Goal: Ask a question: Seek information or help from site administrators or community

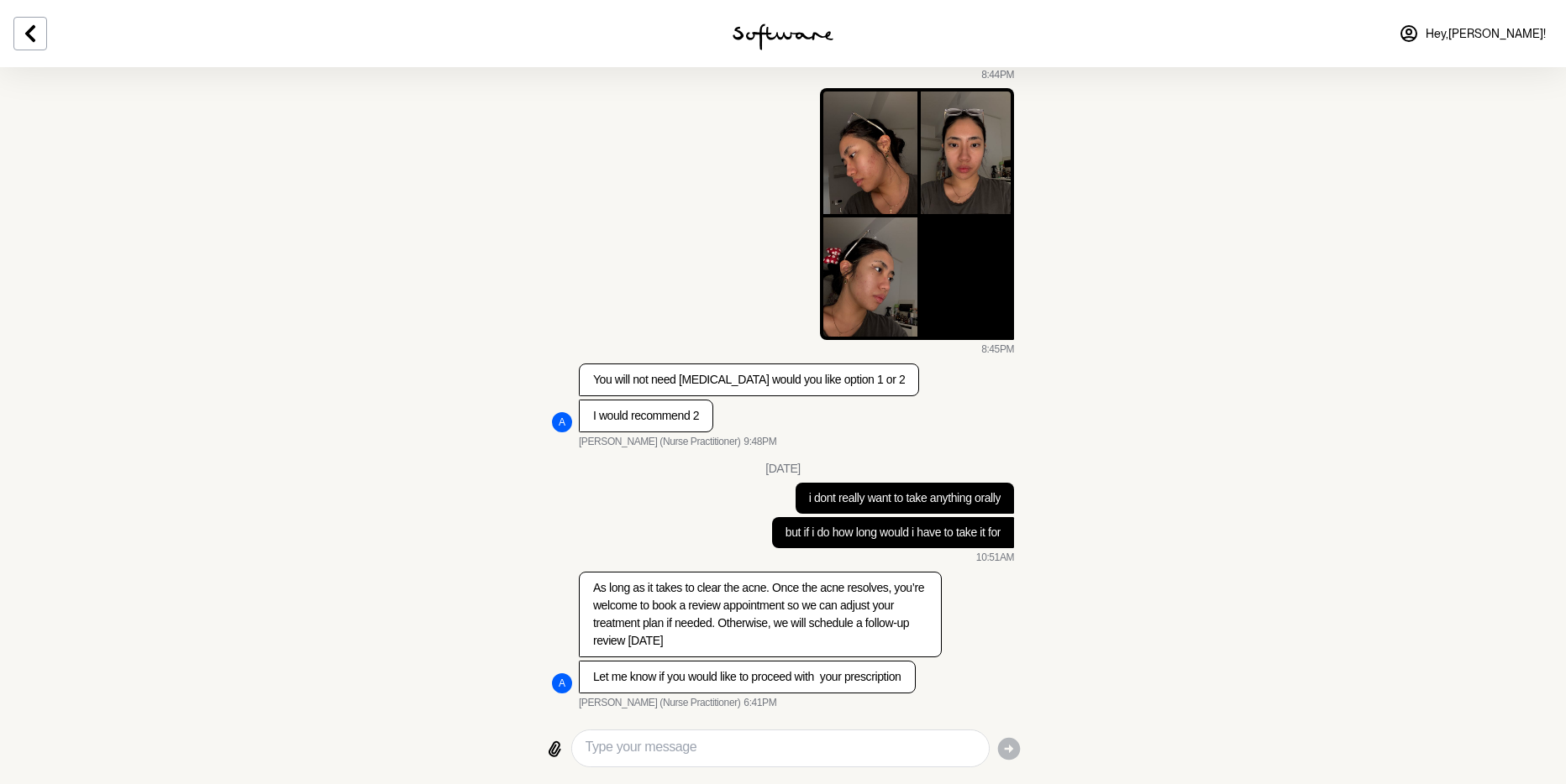
scroll to position [7896, 0]
click at [759, 745] on textarea "Type your message" at bounding box center [780, 748] width 389 height 22
click at [718, 745] on textarea "bc i was on cylindamicin for" at bounding box center [780, 748] width 389 height 22
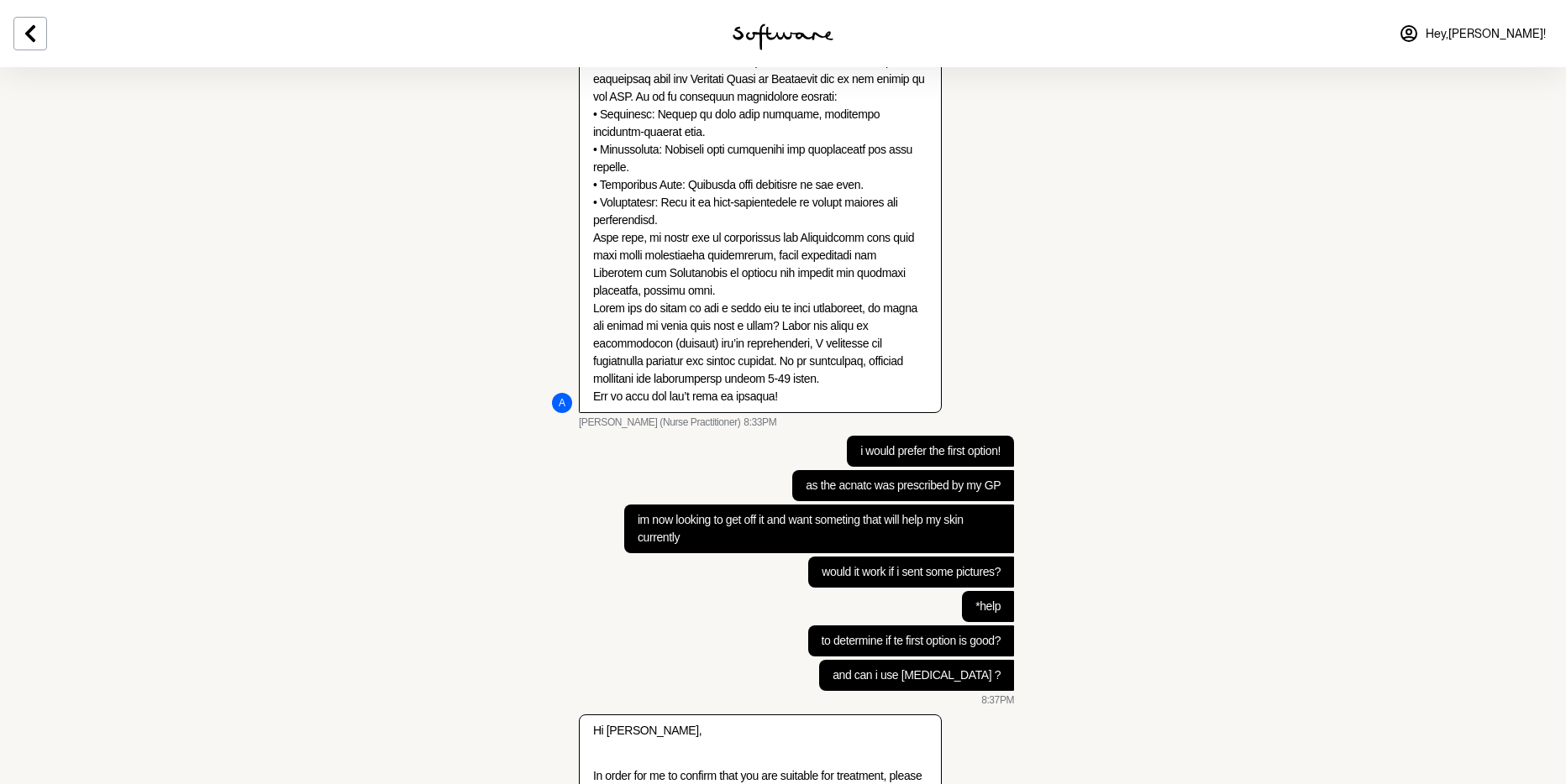
scroll to position [4979, 0]
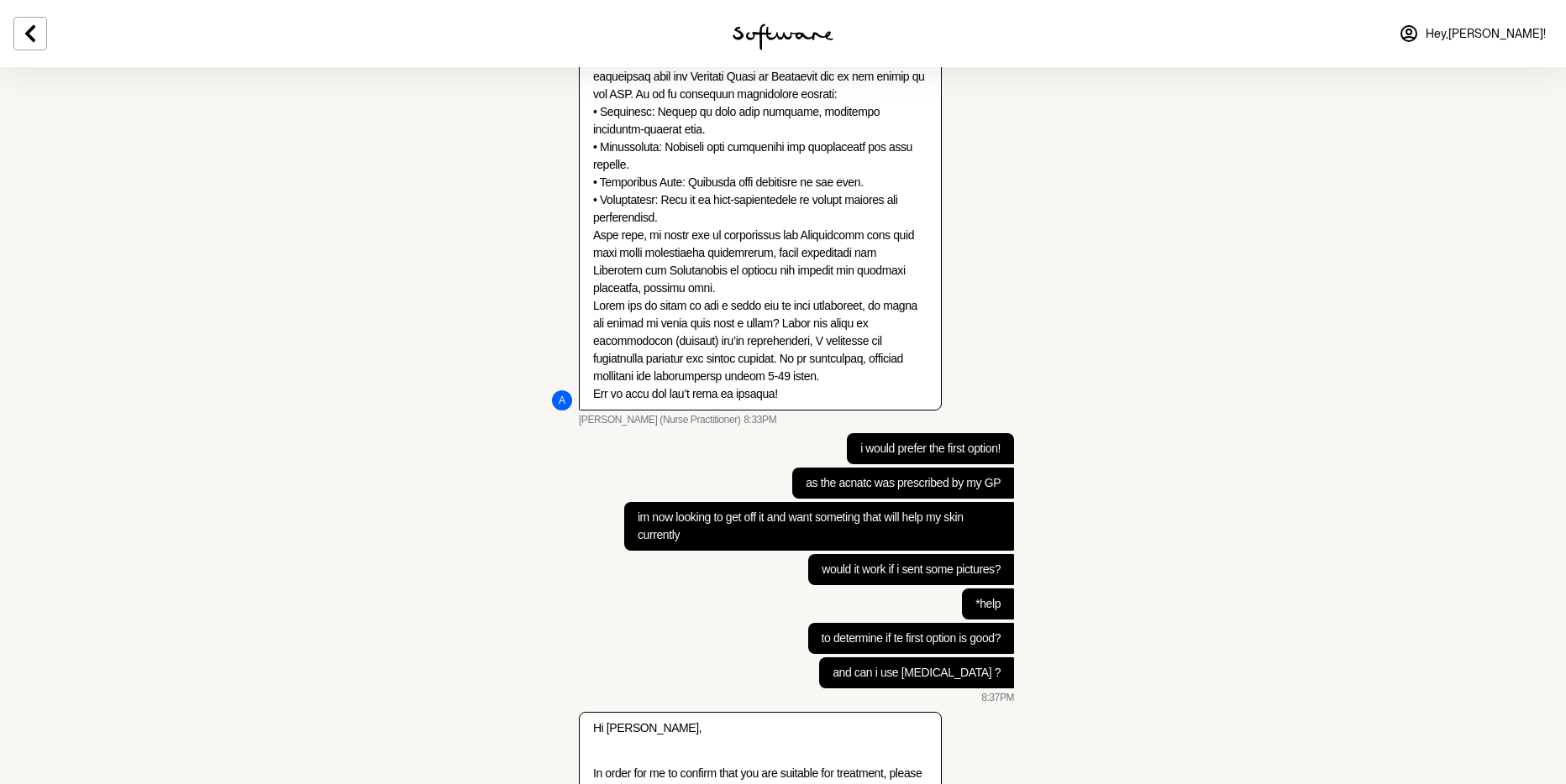
drag, startPoint x: 713, startPoint y: 233, endPoint x: 780, endPoint y: 231, distance: 67.0
copy p "[MEDICAL_DATA]"
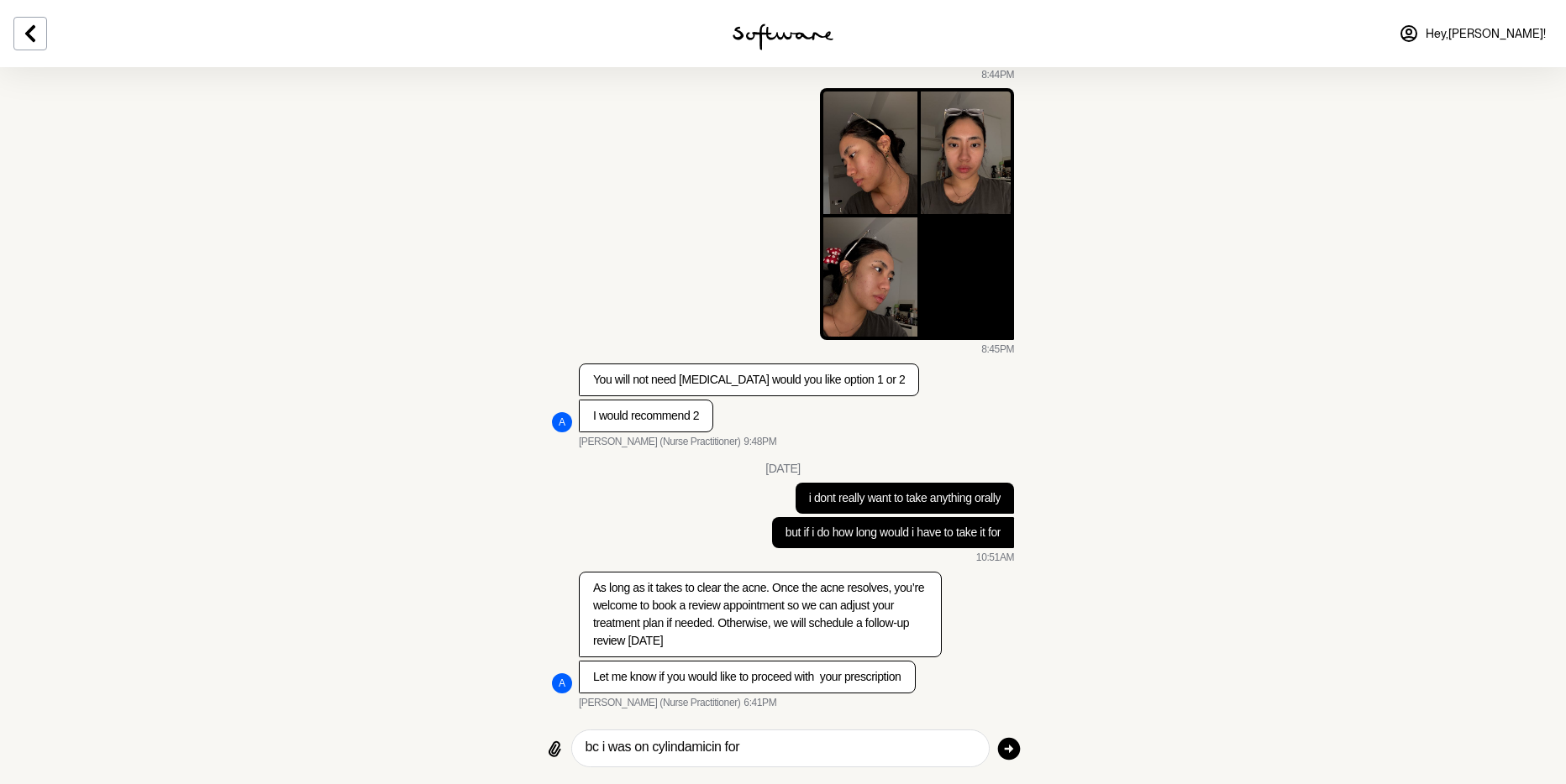
scroll to position [7896, 0]
click at [681, 758] on div "bc i was on cylindamicin for" at bounding box center [781, 748] width 417 height 36
click at [681, 750] on textarea "bc i was on cylindamicin for" at bounding box center [780, 748] width 389 height 22
paste textarea "lindamy"
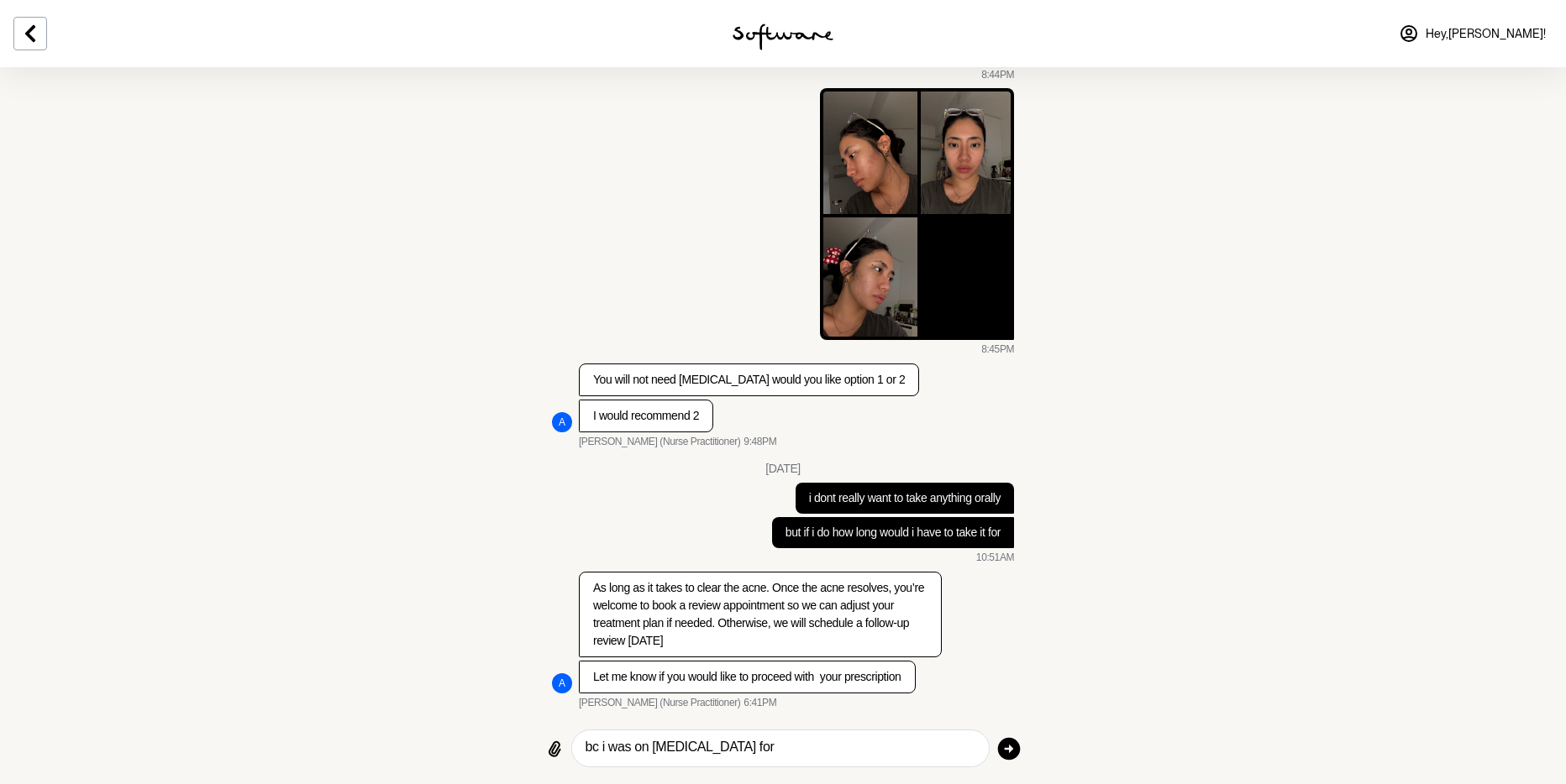
click at [820, 748] on textarea "bc i was on [MEDICAL_DATA] for" at bounding box center [780, 748] width 389 height 22
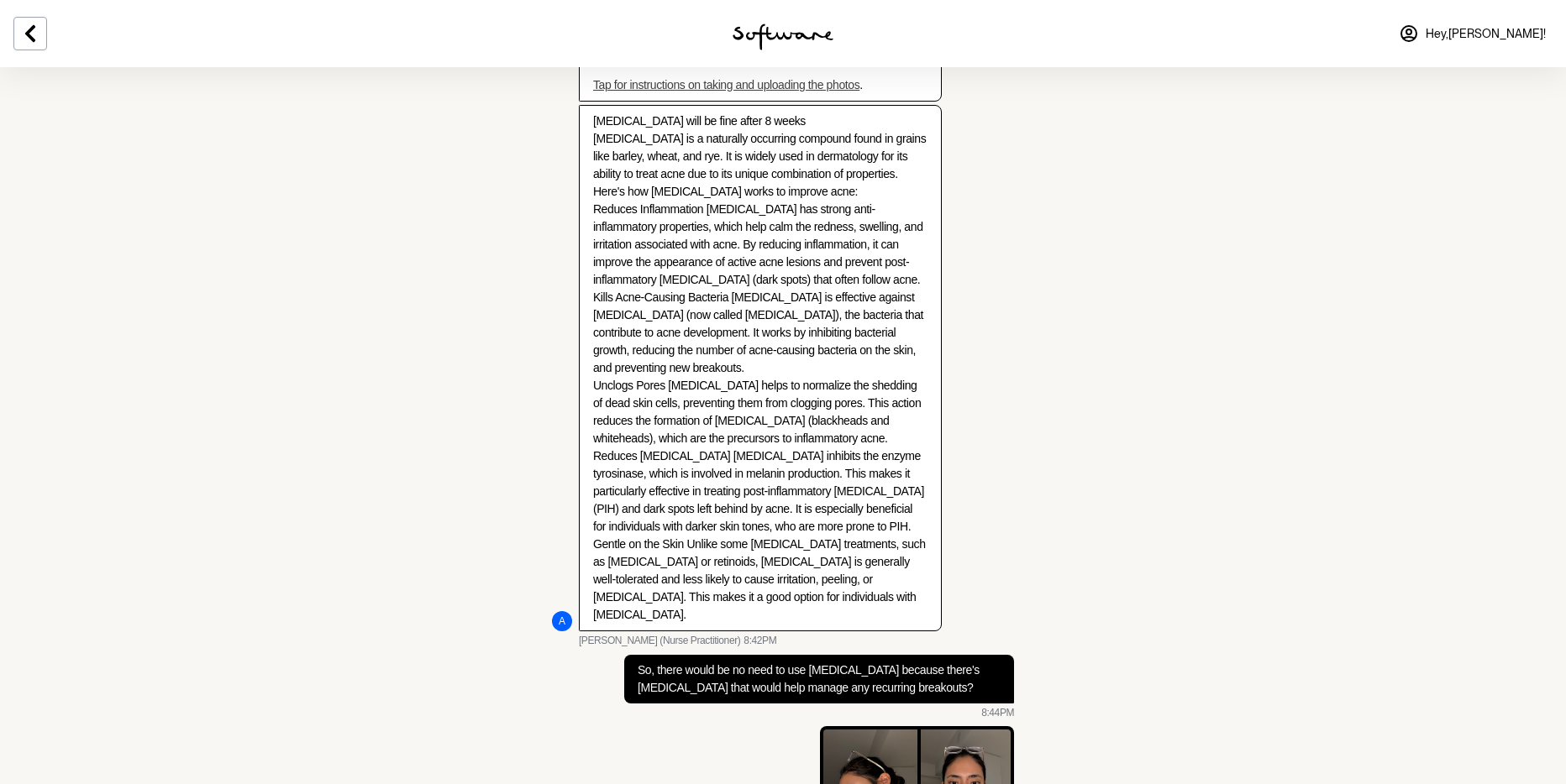
scroll to position [5872, 0]
drag, startPoint x: 606, startPoint y: 315, endPoint x: 672, endPoint y: 313, distance: 66.0
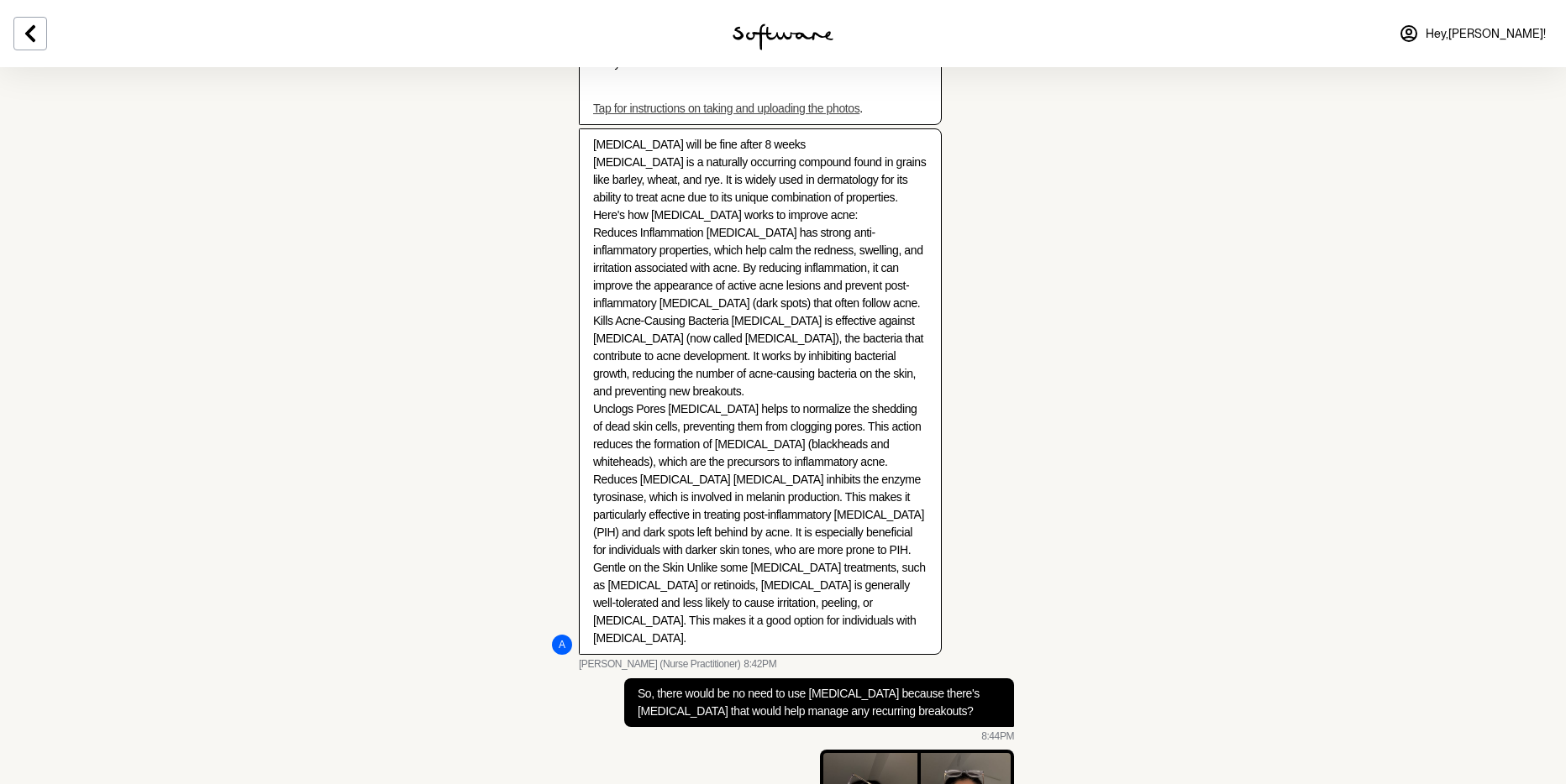
scroll to position [5842, 0]
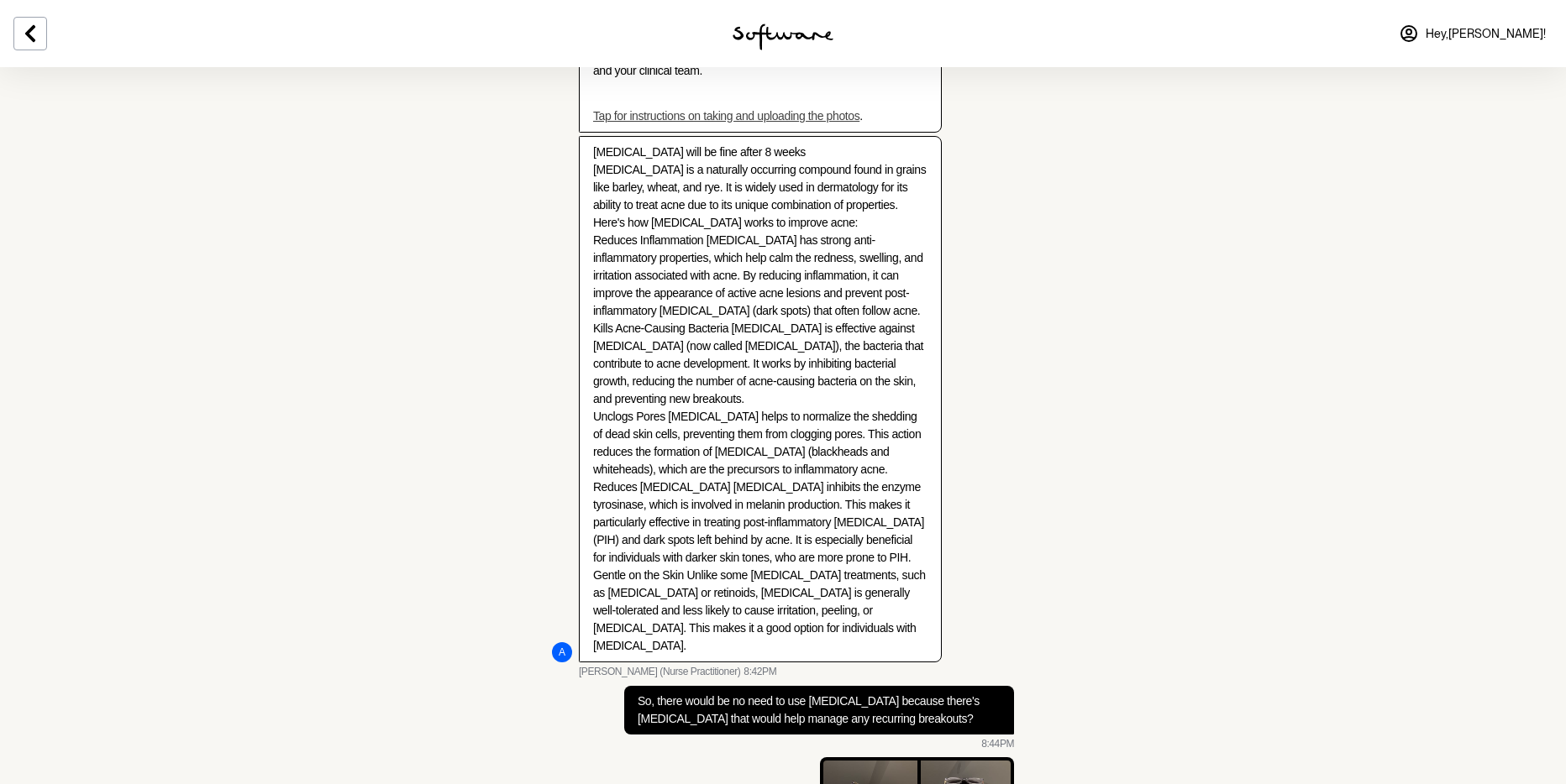
copy p "[MEDICAL_DATA]"
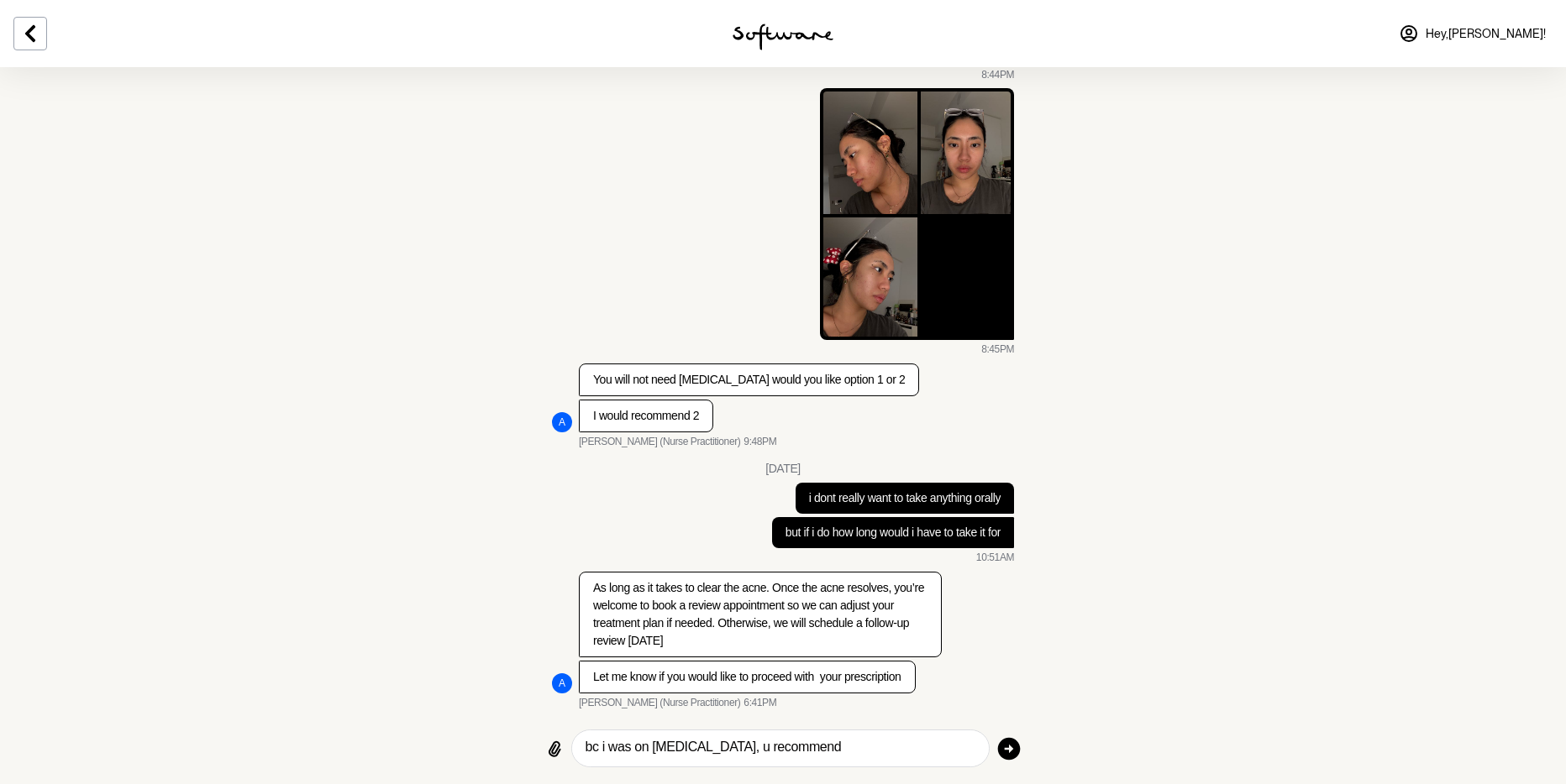
scroll to position [7896, 0]
click at [853, 750] on textarea "bc i was on [MEDICAL_DATA], u recommend" at bounding box center [780, 748] width 389 height 22
paste textarea "[MEDICAL_DATA]"
type textarea "b"
type textarea "i"
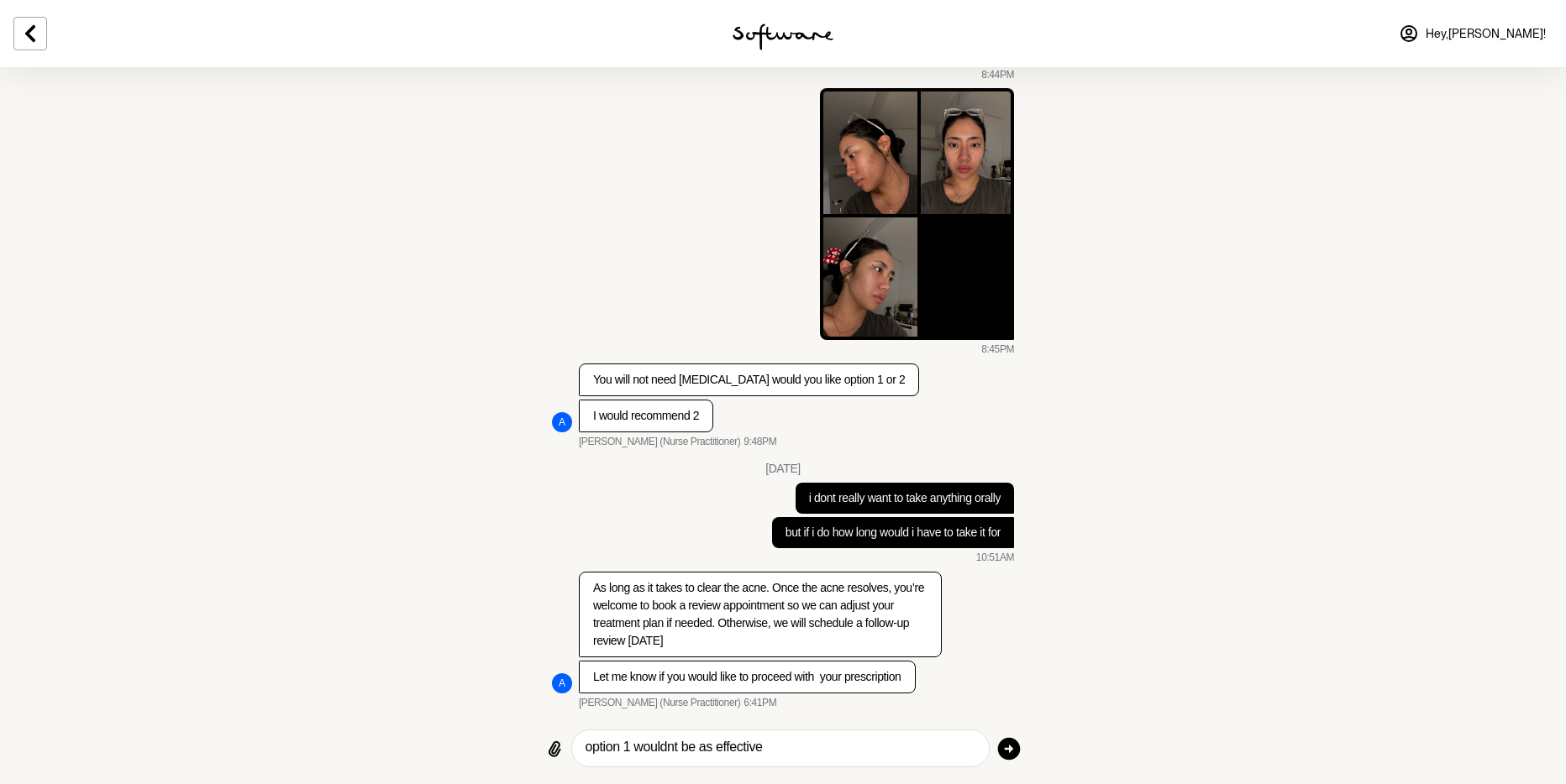
type textarea "option 1 wouldnt be as effective?"
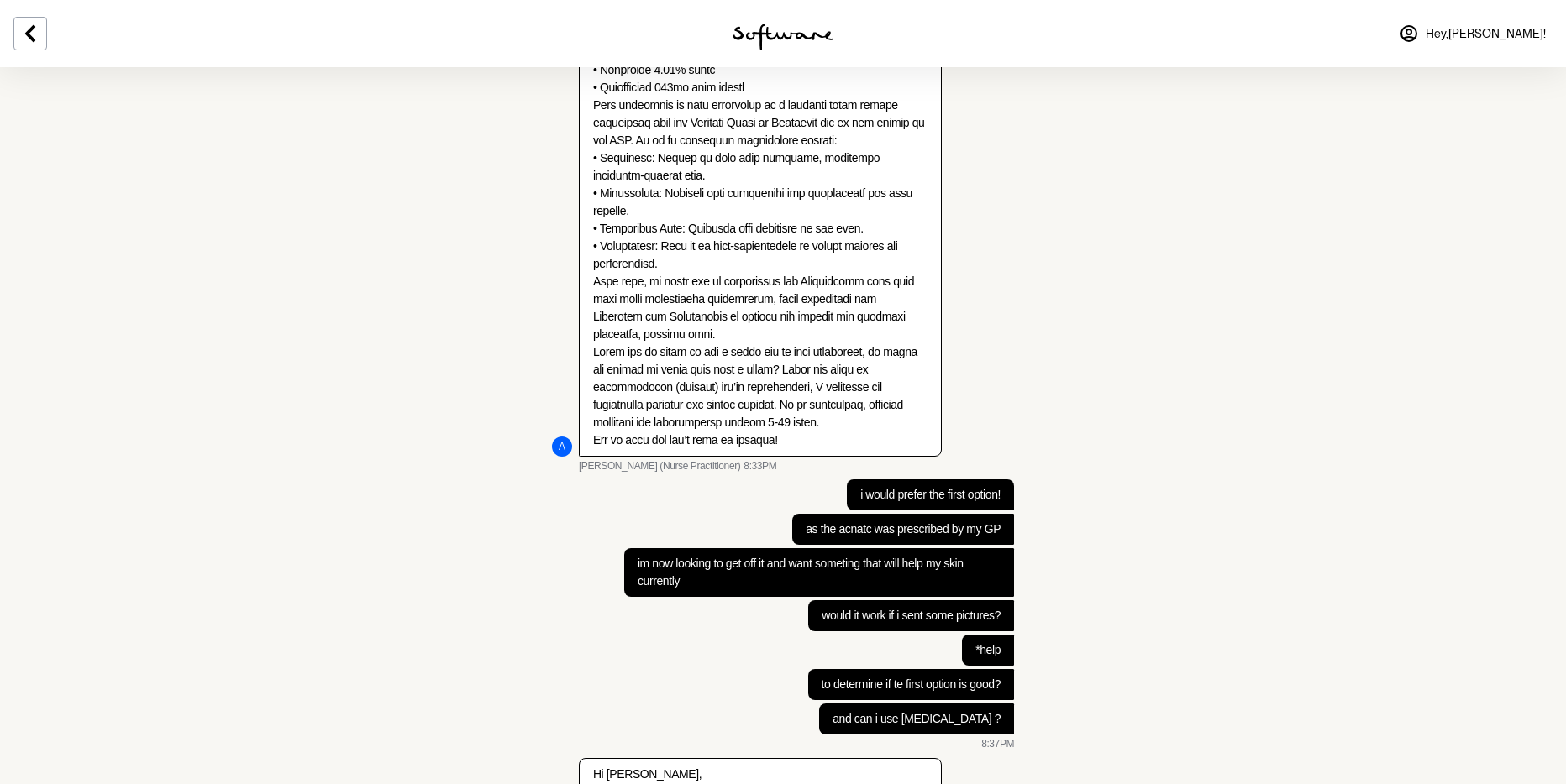
scroll to position [4933, 0]
drag, startPoint x: 712, startPoint y: 283, endPoint x: 776, endPoint y: 283, distance: 64.0
copy p "[MEDICAL_DATA]"
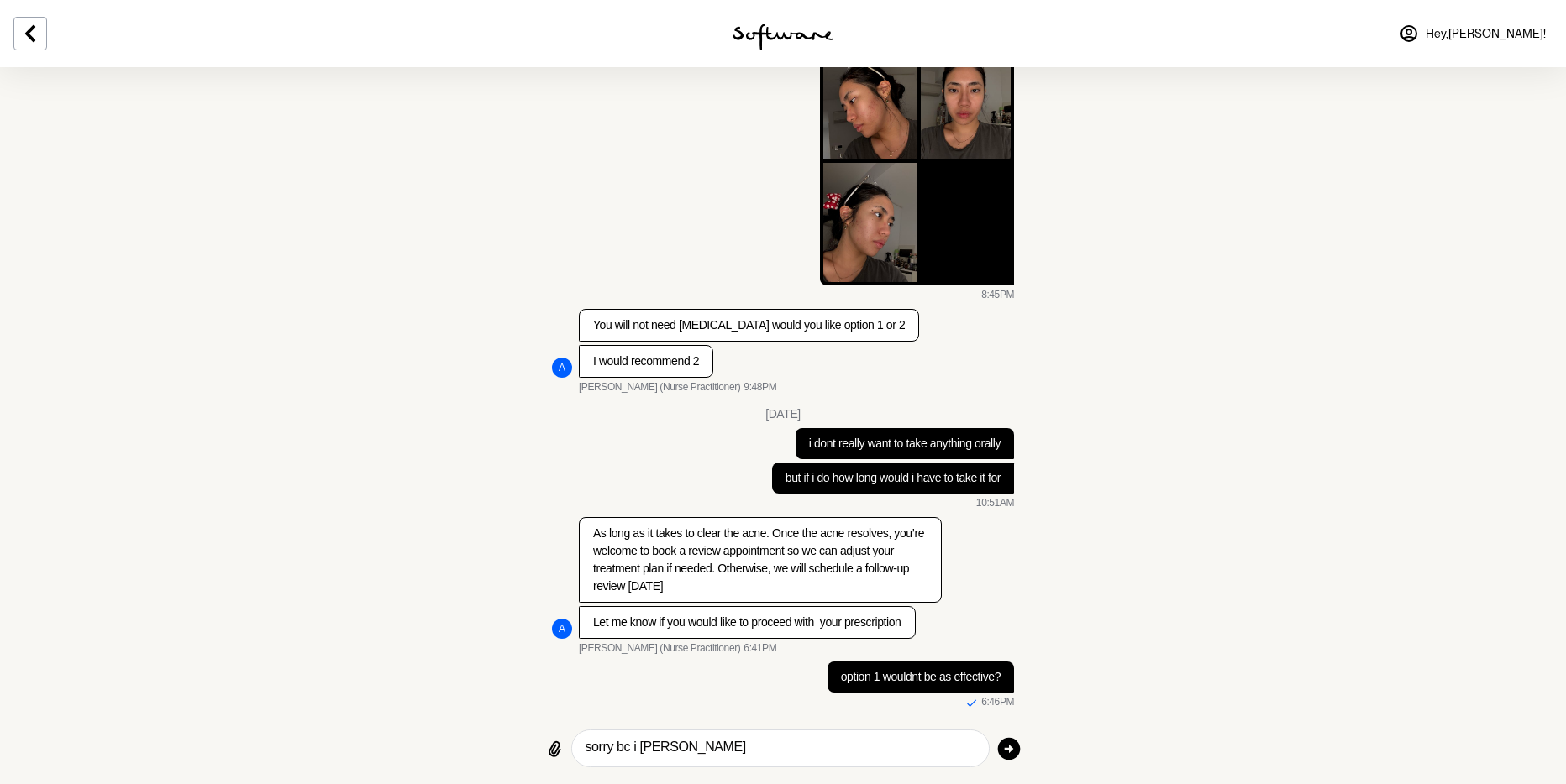
scroll to position [7955, 0]
click at [728, 751] on textarea "sorry bc i [PERSON_NAME]" at bounding box center [780, 748] width 389 height 22
paste textarea "[MEDICAL_DATA]"
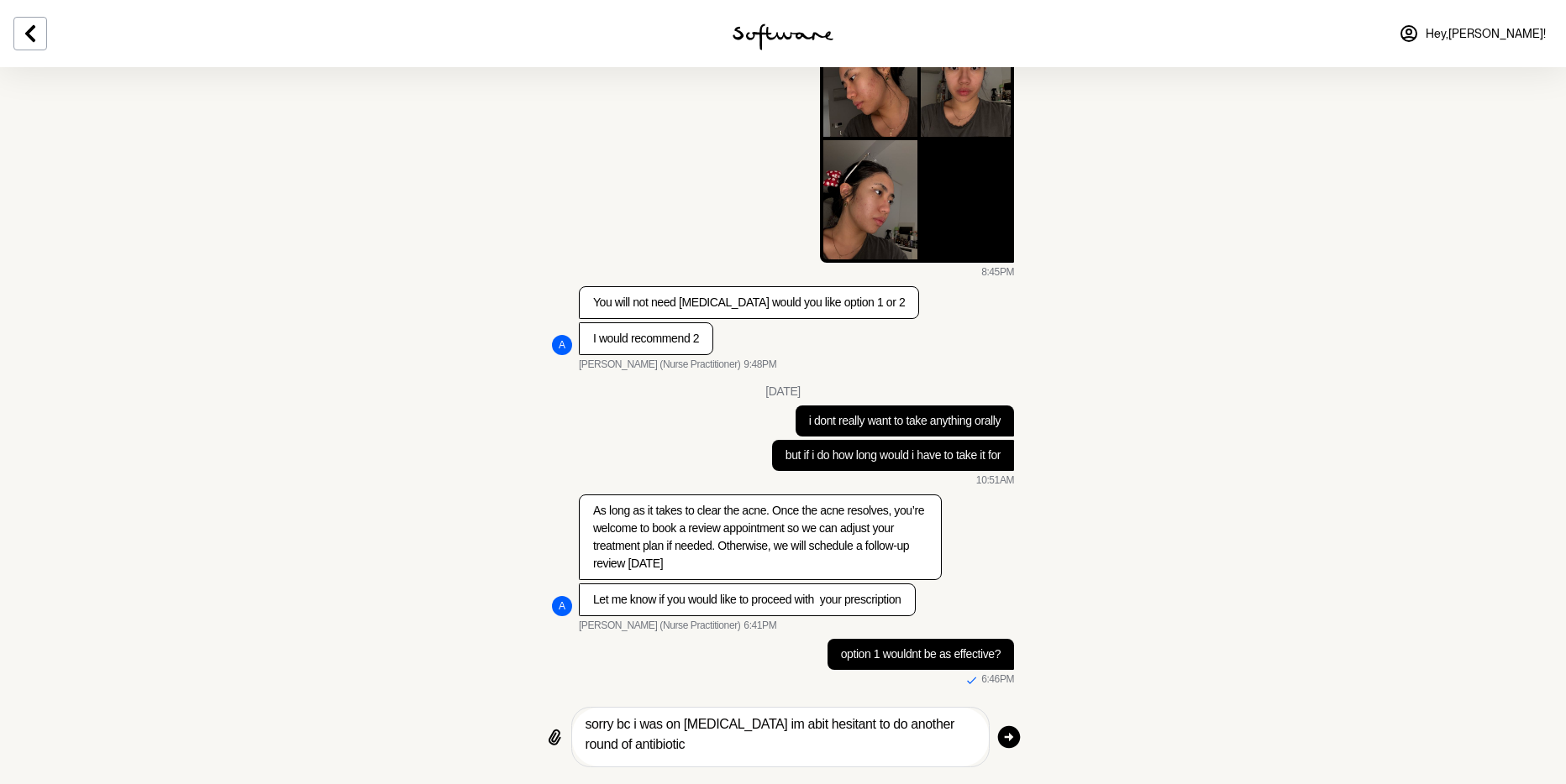
type textarea "sorry bc i was on [MEDICAL_DATA] im abit hesitant to do another round of antibi…"
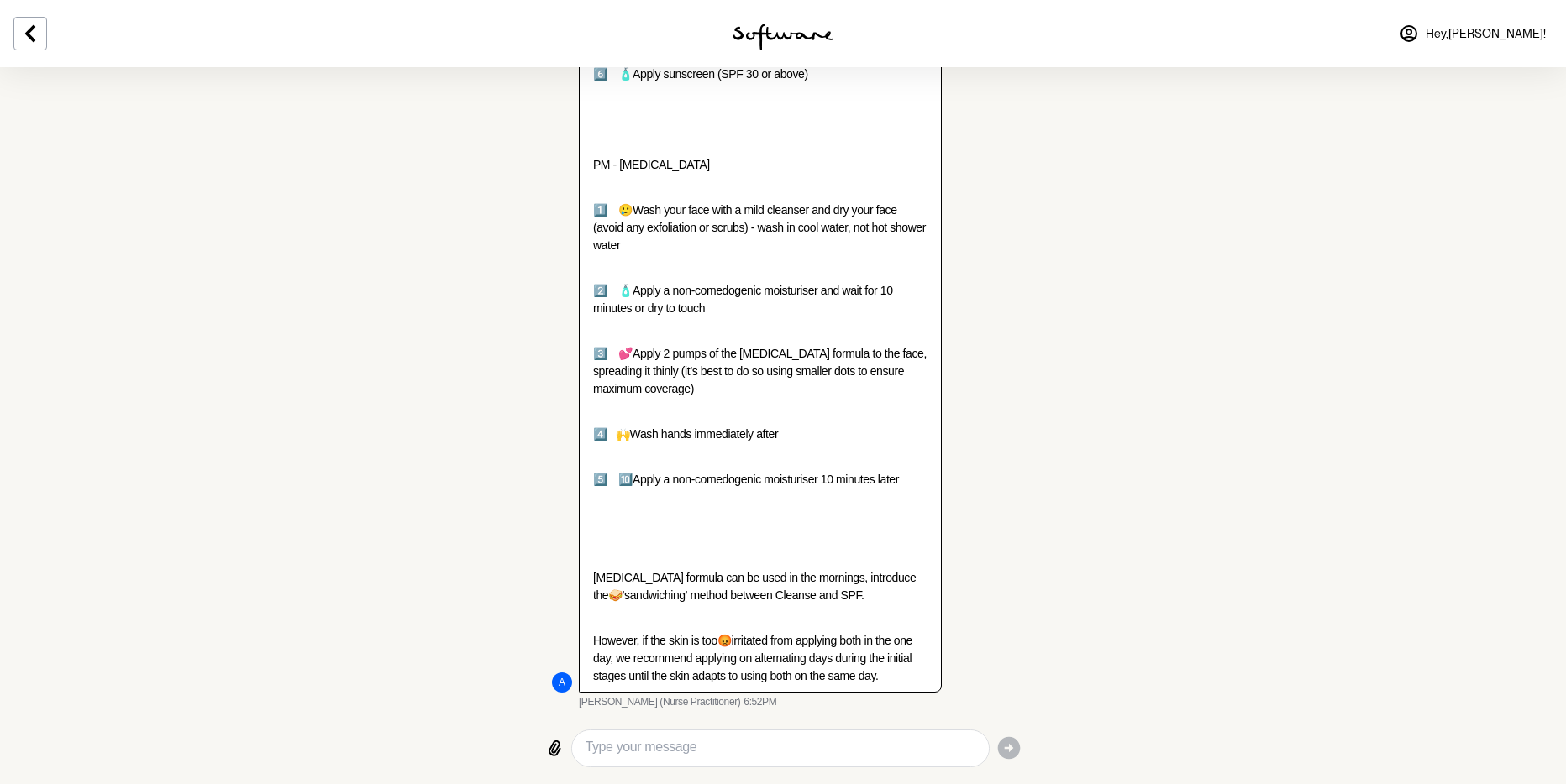
scroll to position [9329, 0]
type textarea "sure"
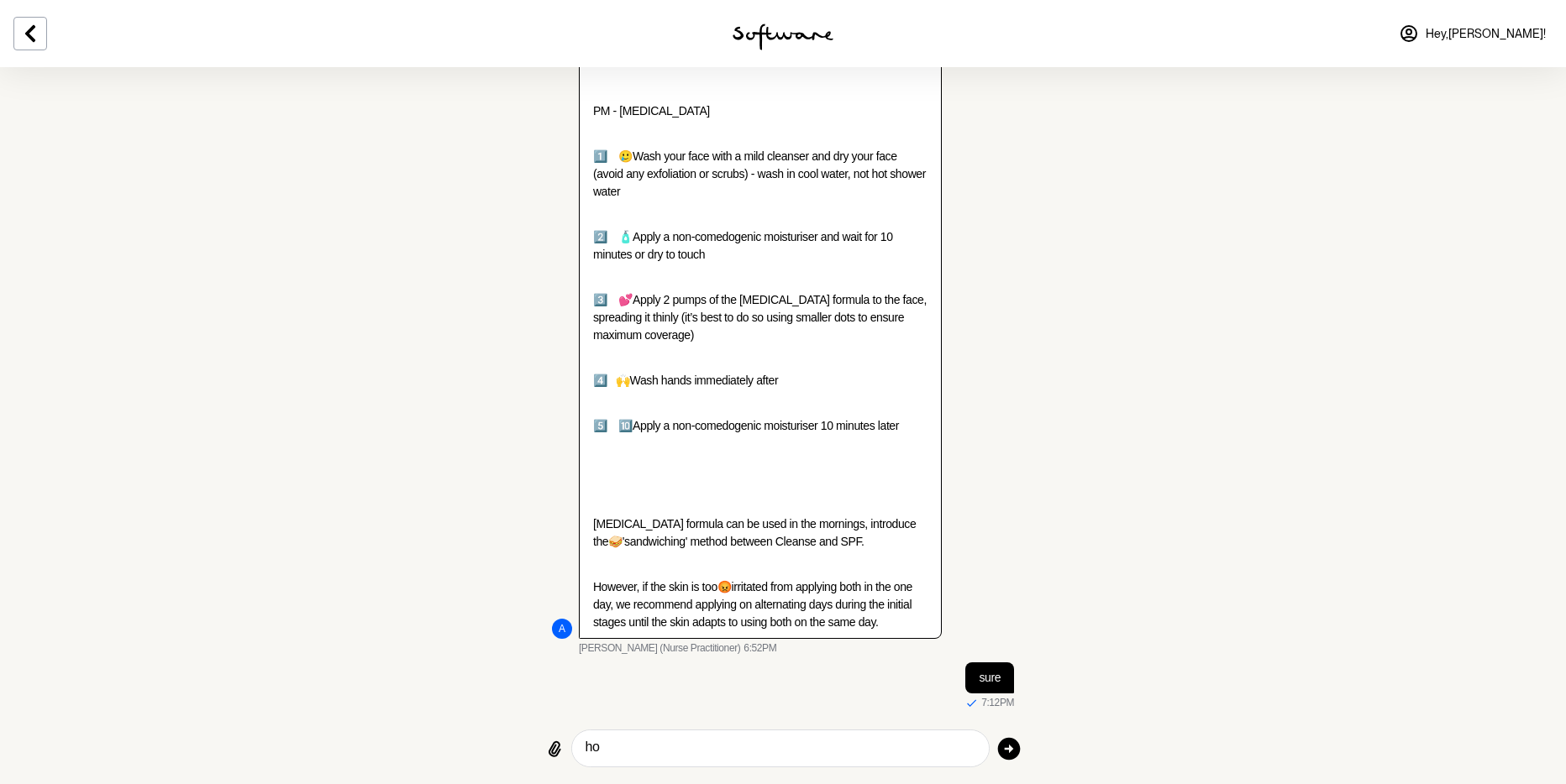
scroll to position [9361, 0]
type textarea "how long before the nxt check in?"
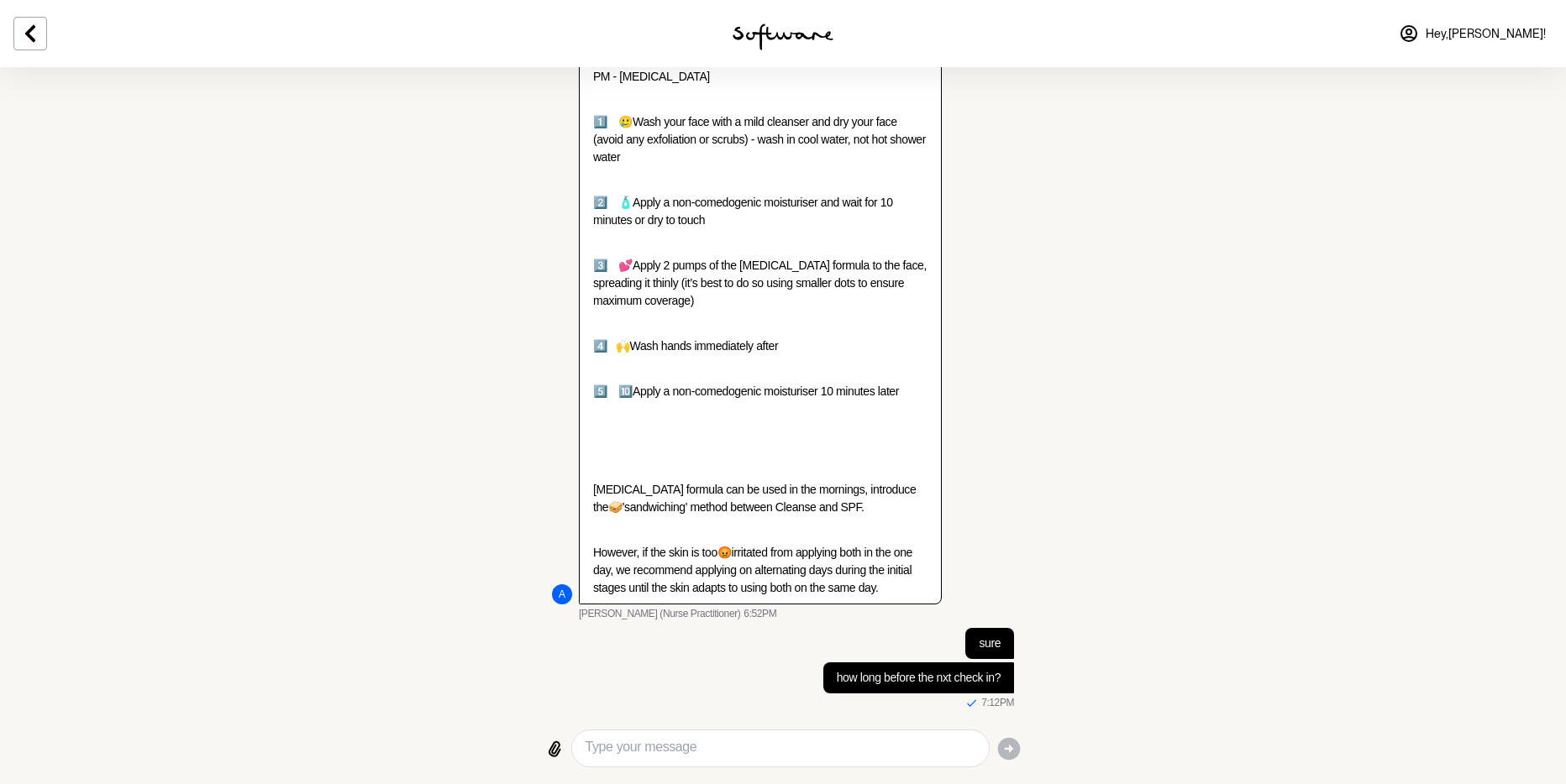
scroll to position [7773, 0]
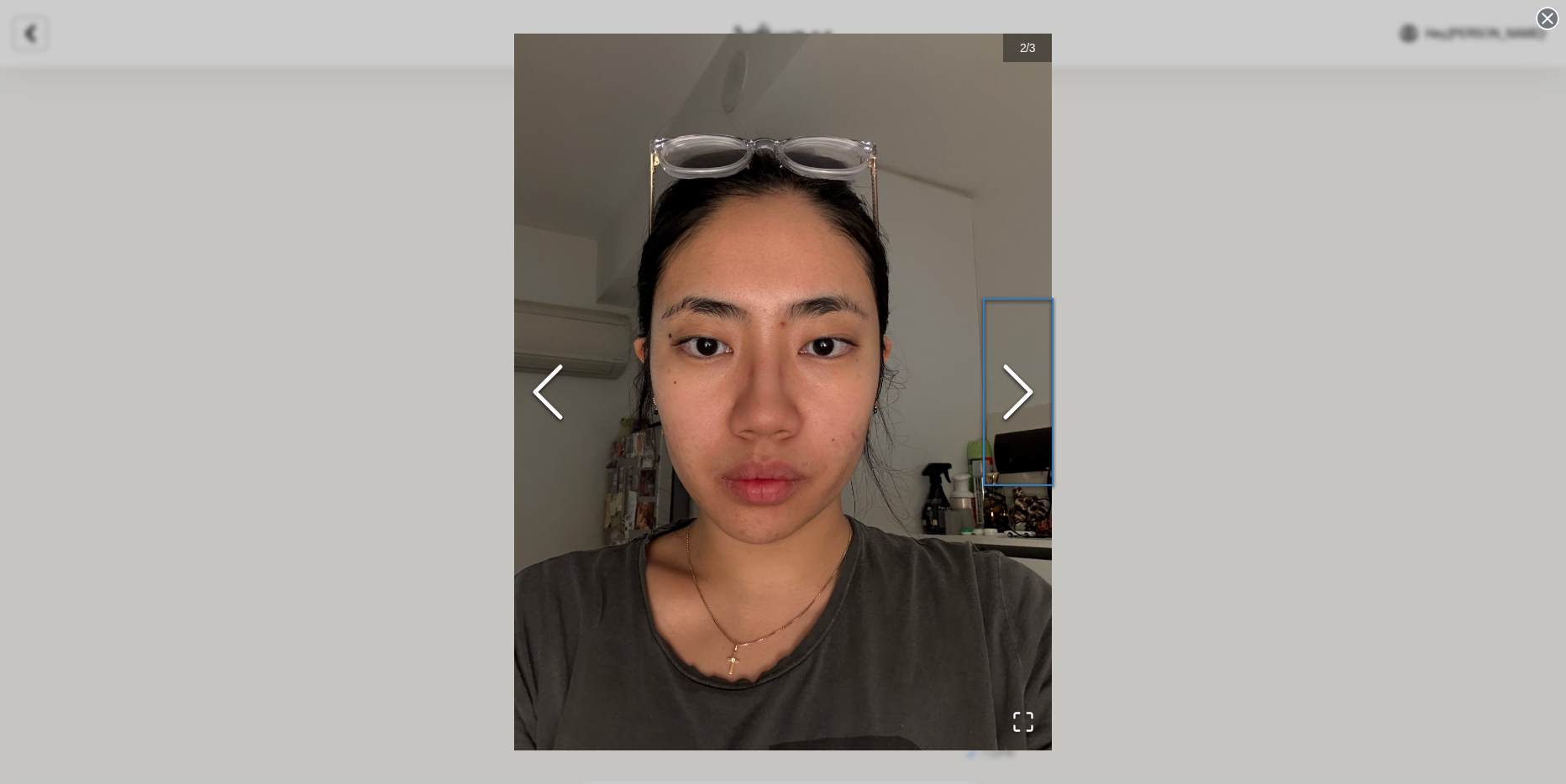
click at [1019, 396] on icon "Next Slide" at bounding box center [1018, 391] width 51 height 101
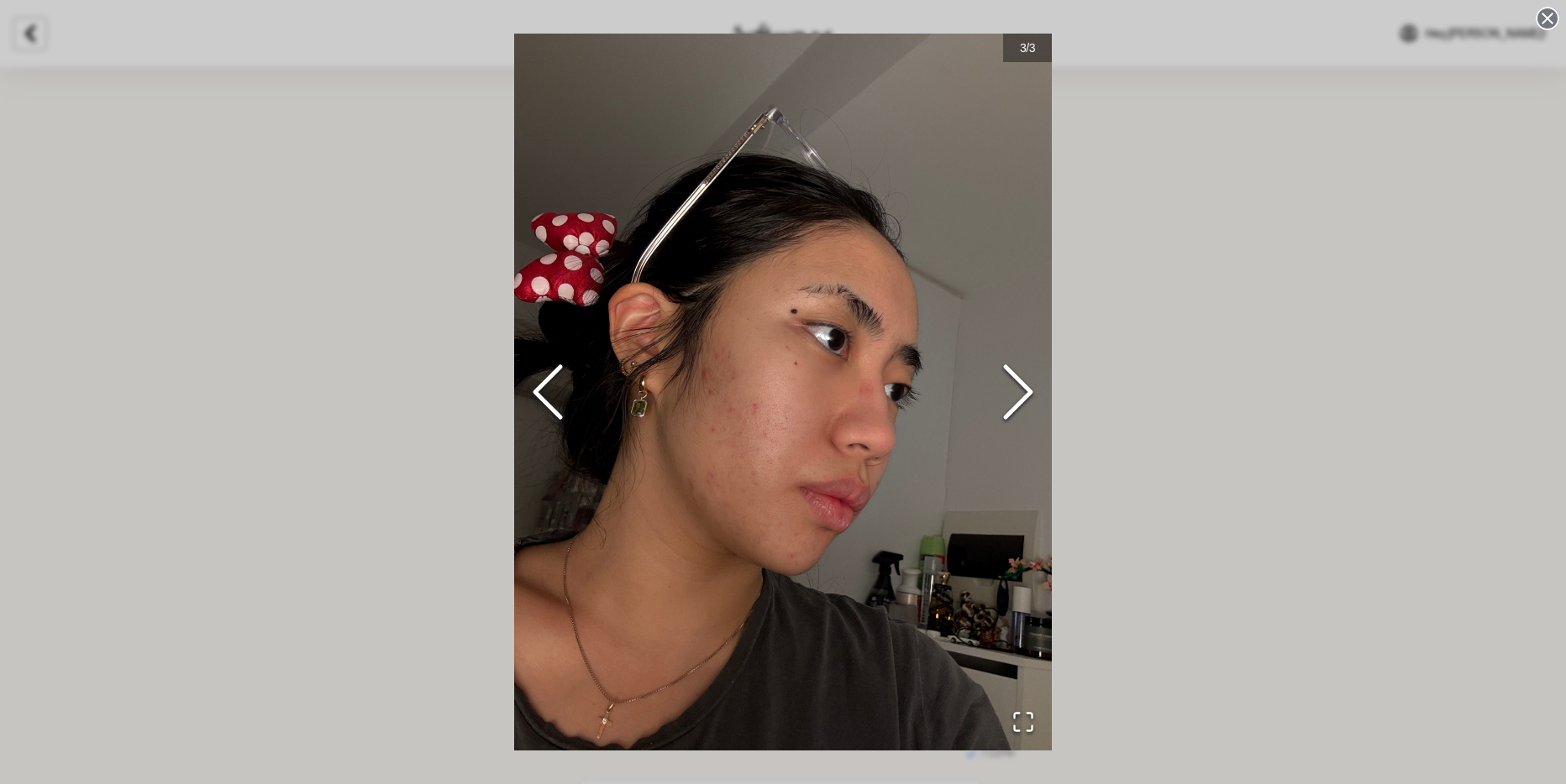
click at [532, 407] on icon "Previous Slide" at bounding box center [548, 391] width 51 height 101
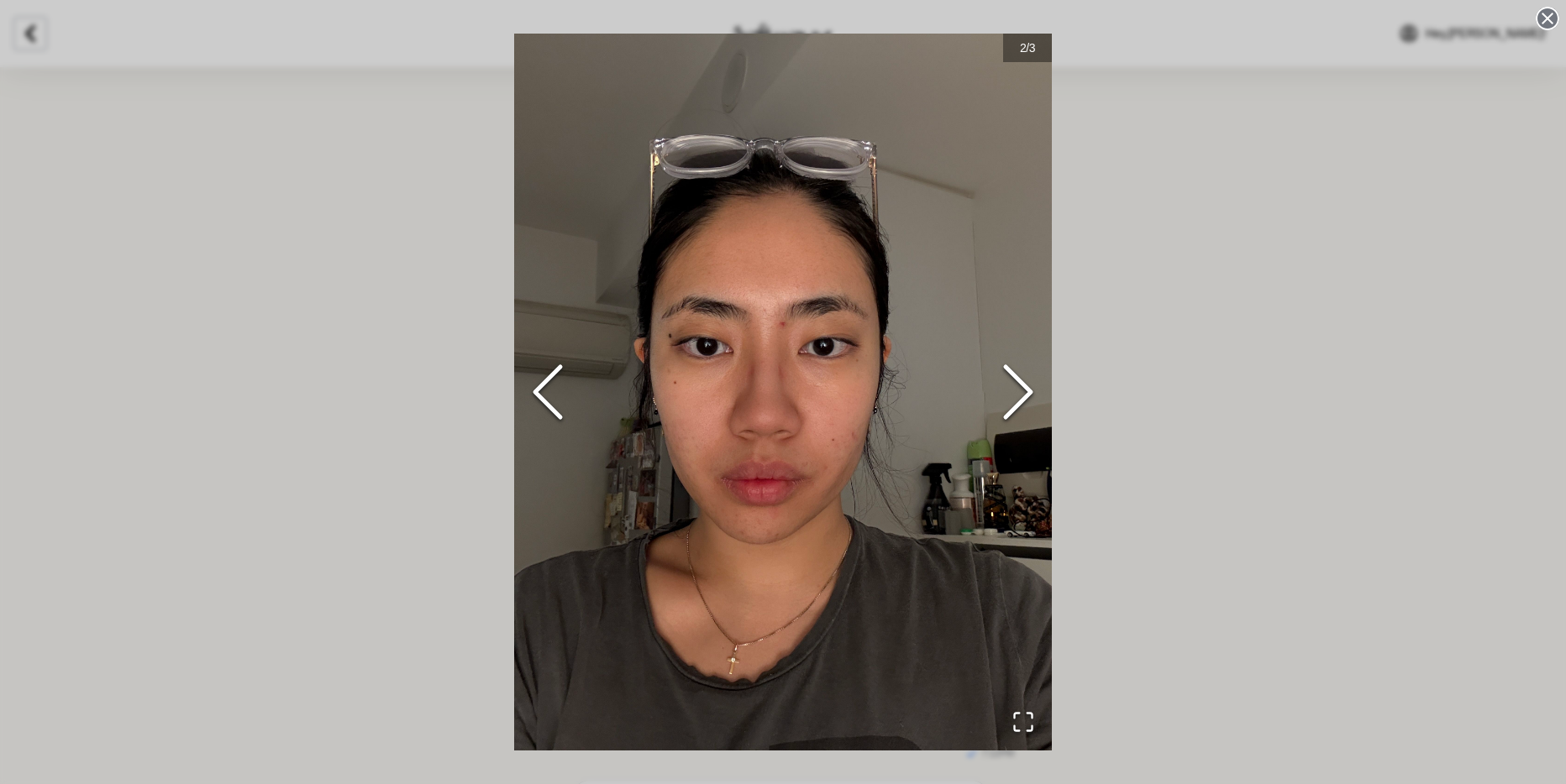
click at [1140, 474] on div "2 / 3" at bounding box center [783, 392] width 1566 height 784
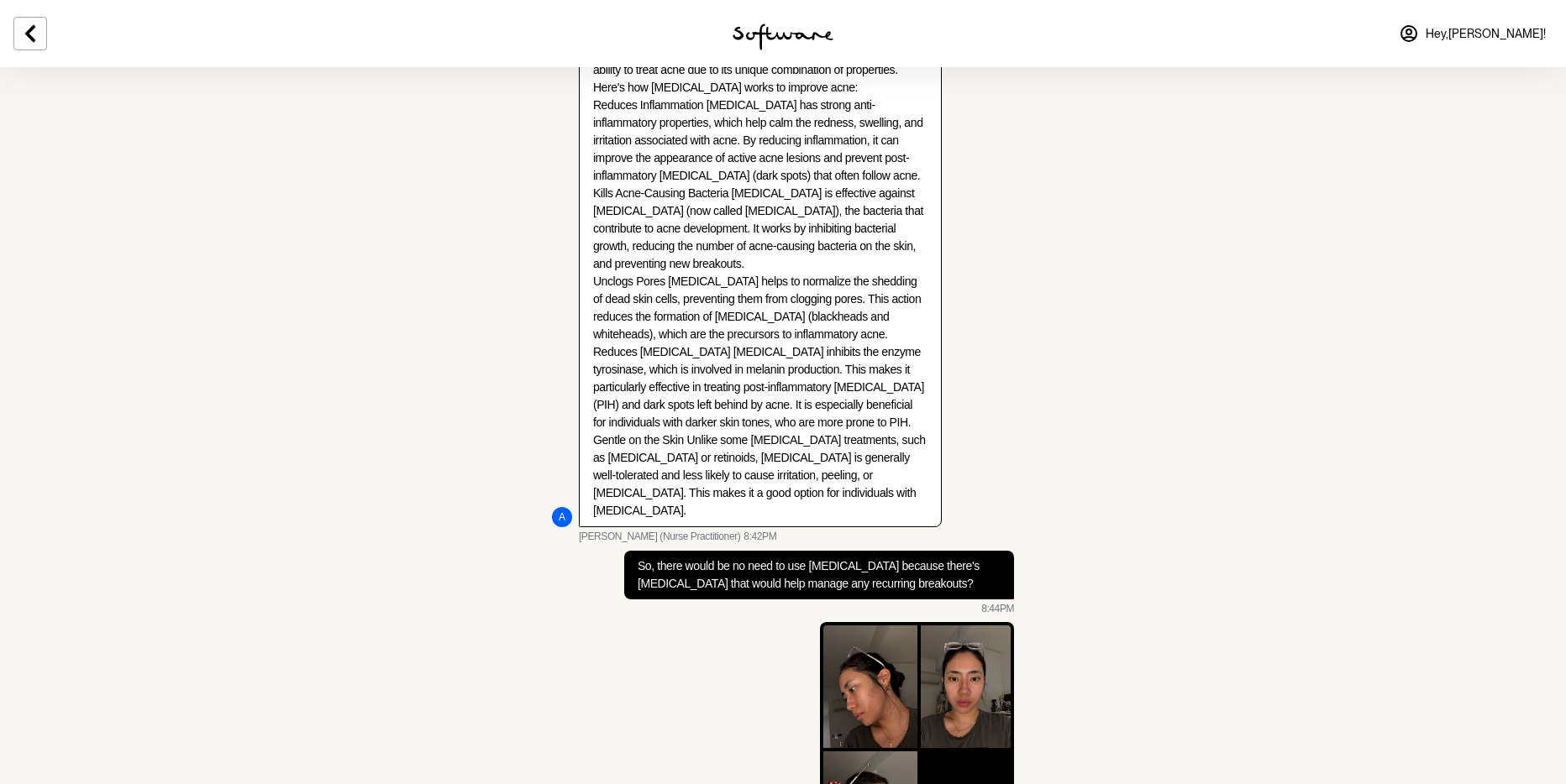
scroll to position [5977, 0]
click at [40, 30] on icon at bounding box center [30, 33] width 21 height 21
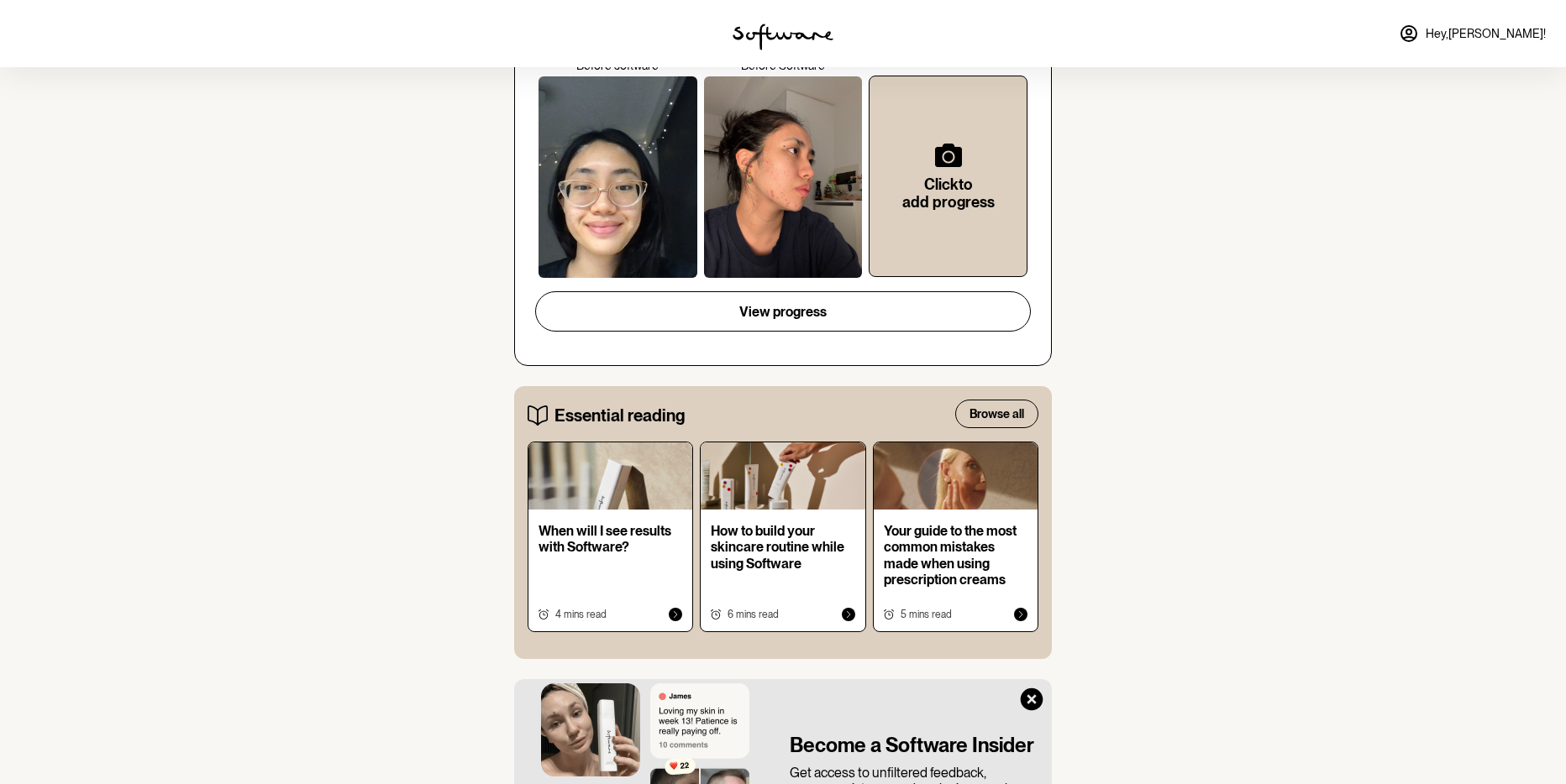
scroll to position [587, 0]
click at [616, 277] on div at bounding box center [617, 176] width 158 height 201
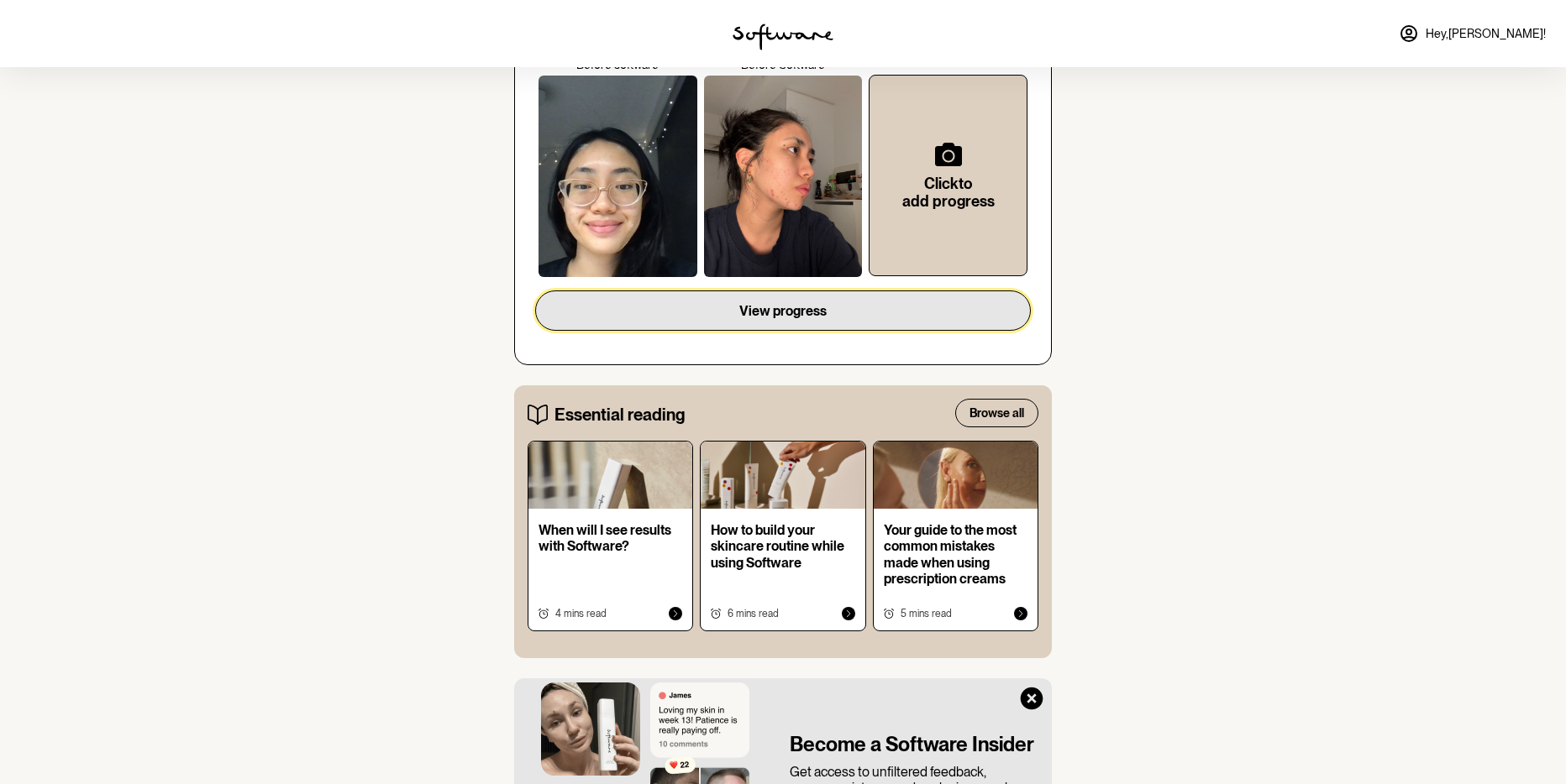
click at [771, 330] on button "View progress" at bounding box center [783, 310] width 496 height 40
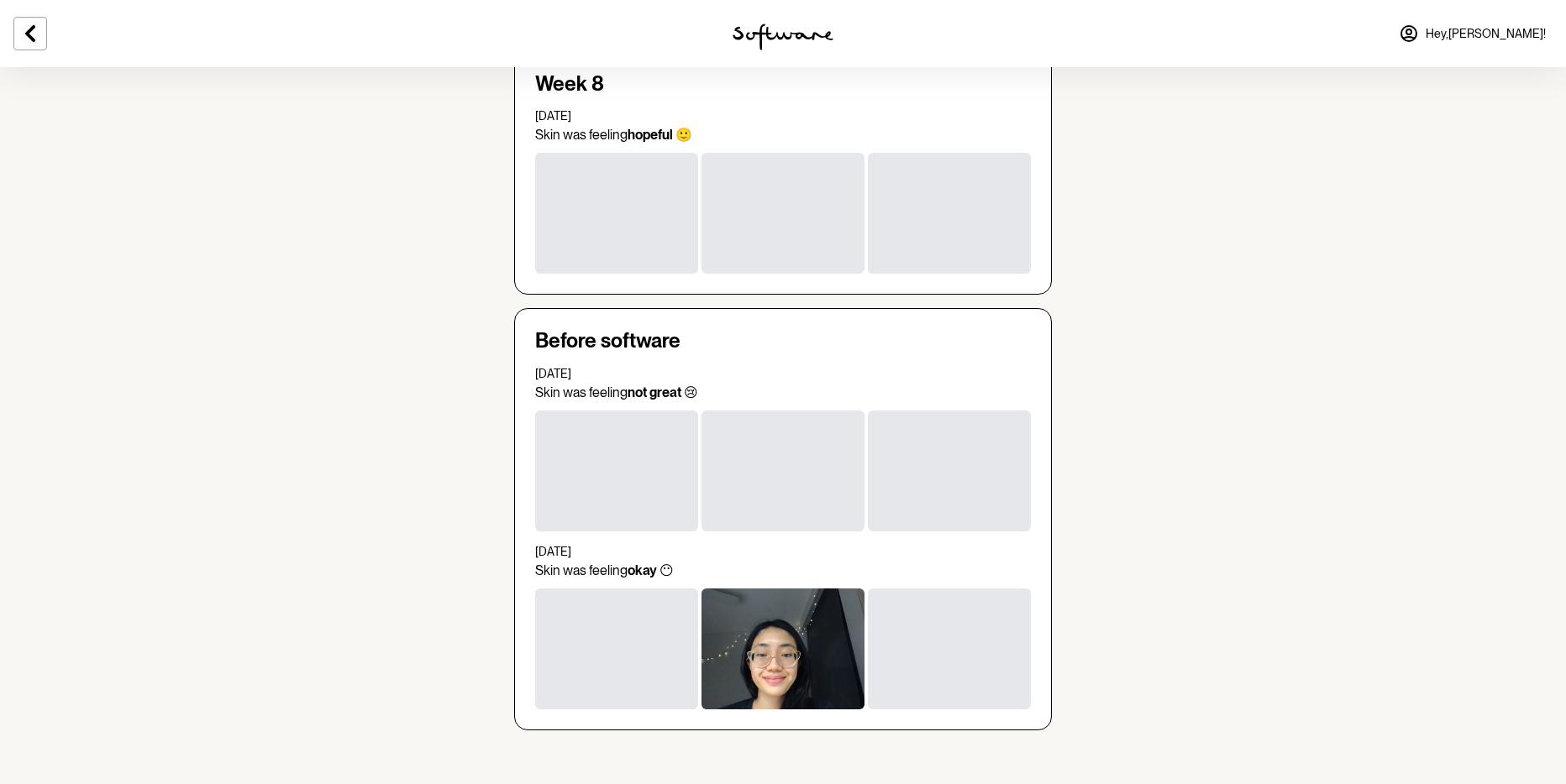
scroll to position [2590, 0]
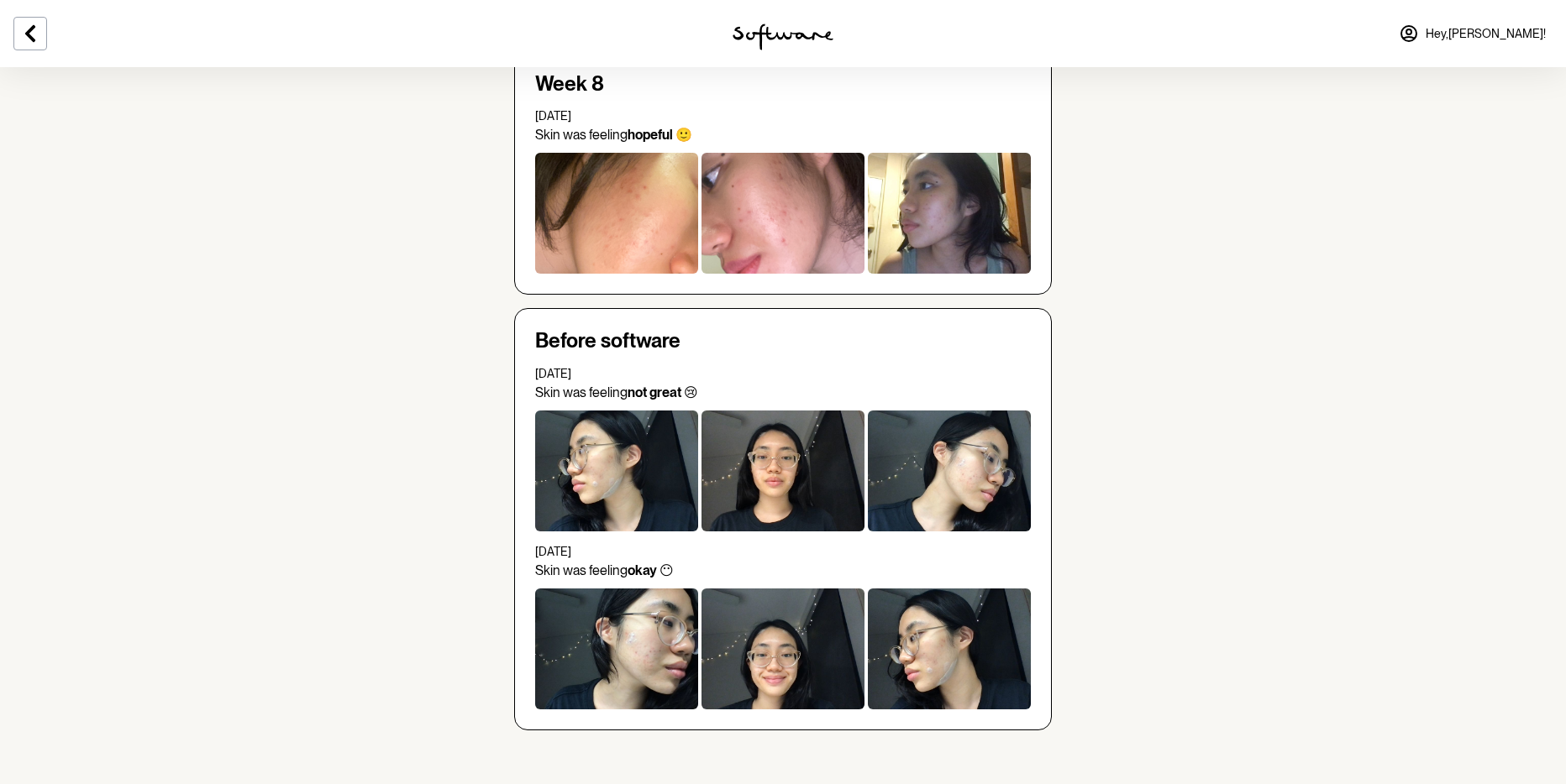
click at [576, 274] on div at bounding box center [616, 213] width 163 height 121
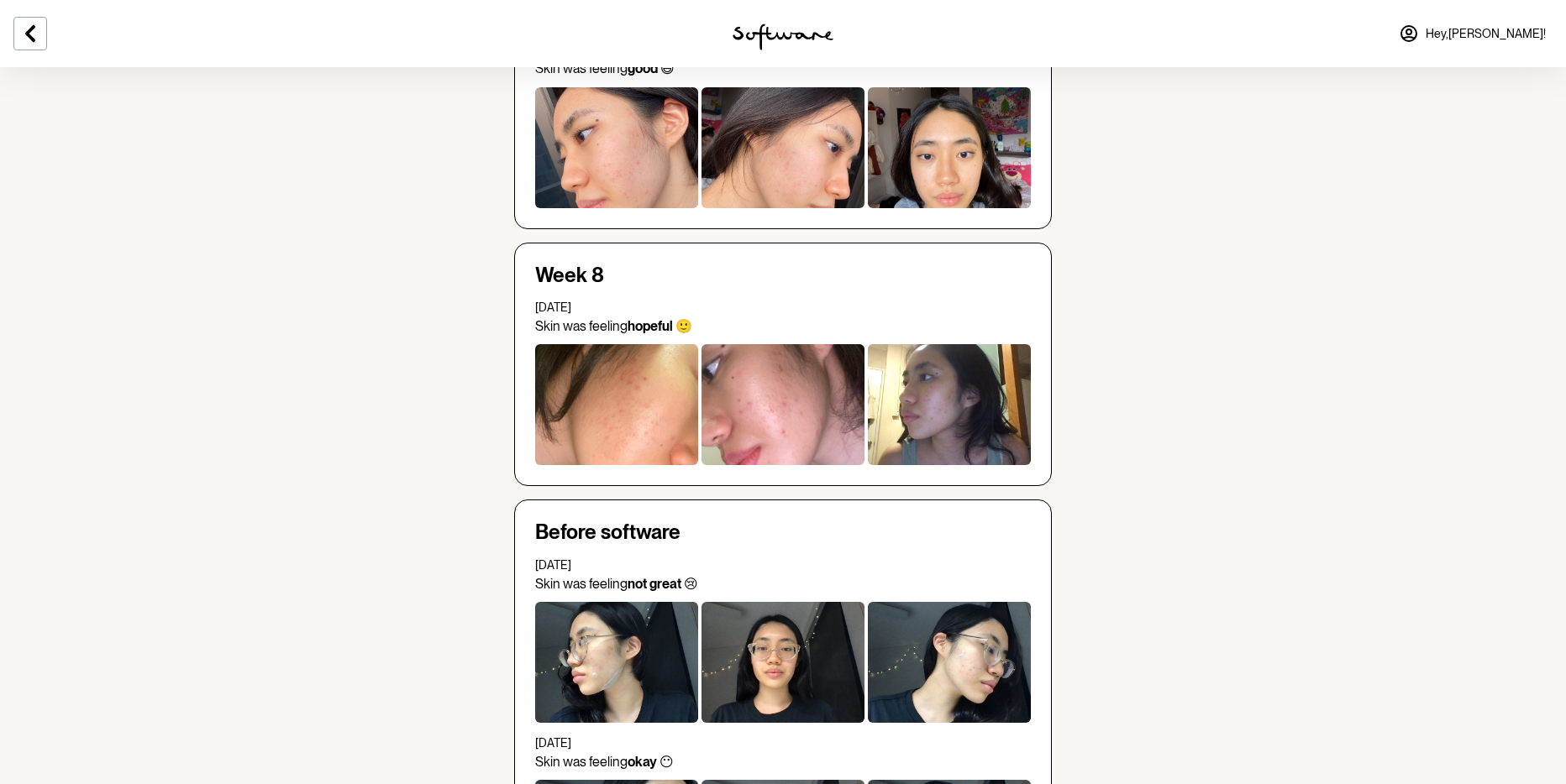
scroll to position [2354, 0]
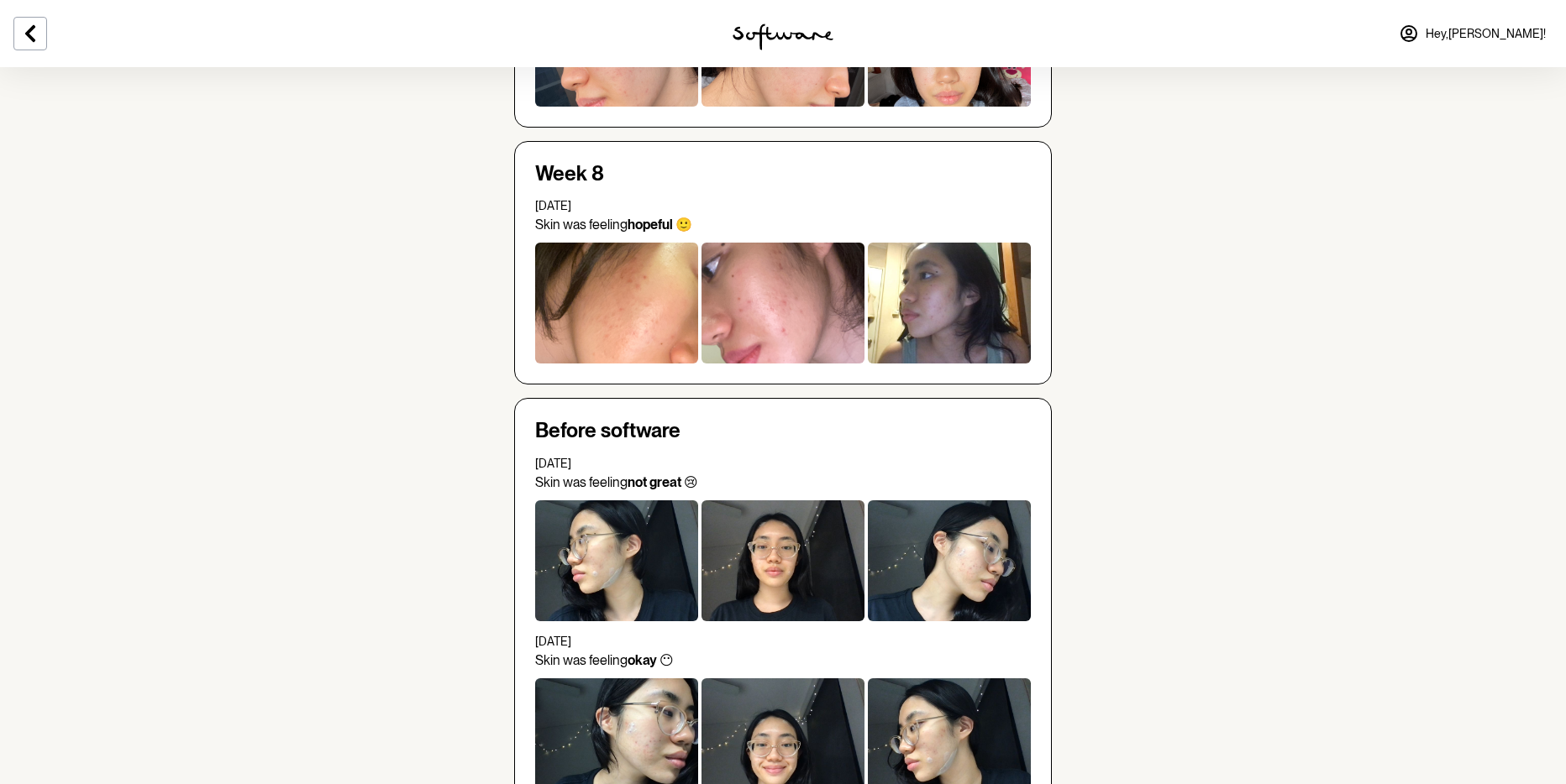
click at [647, 107] on div at bounding box center [616, 46] width 163 height 121
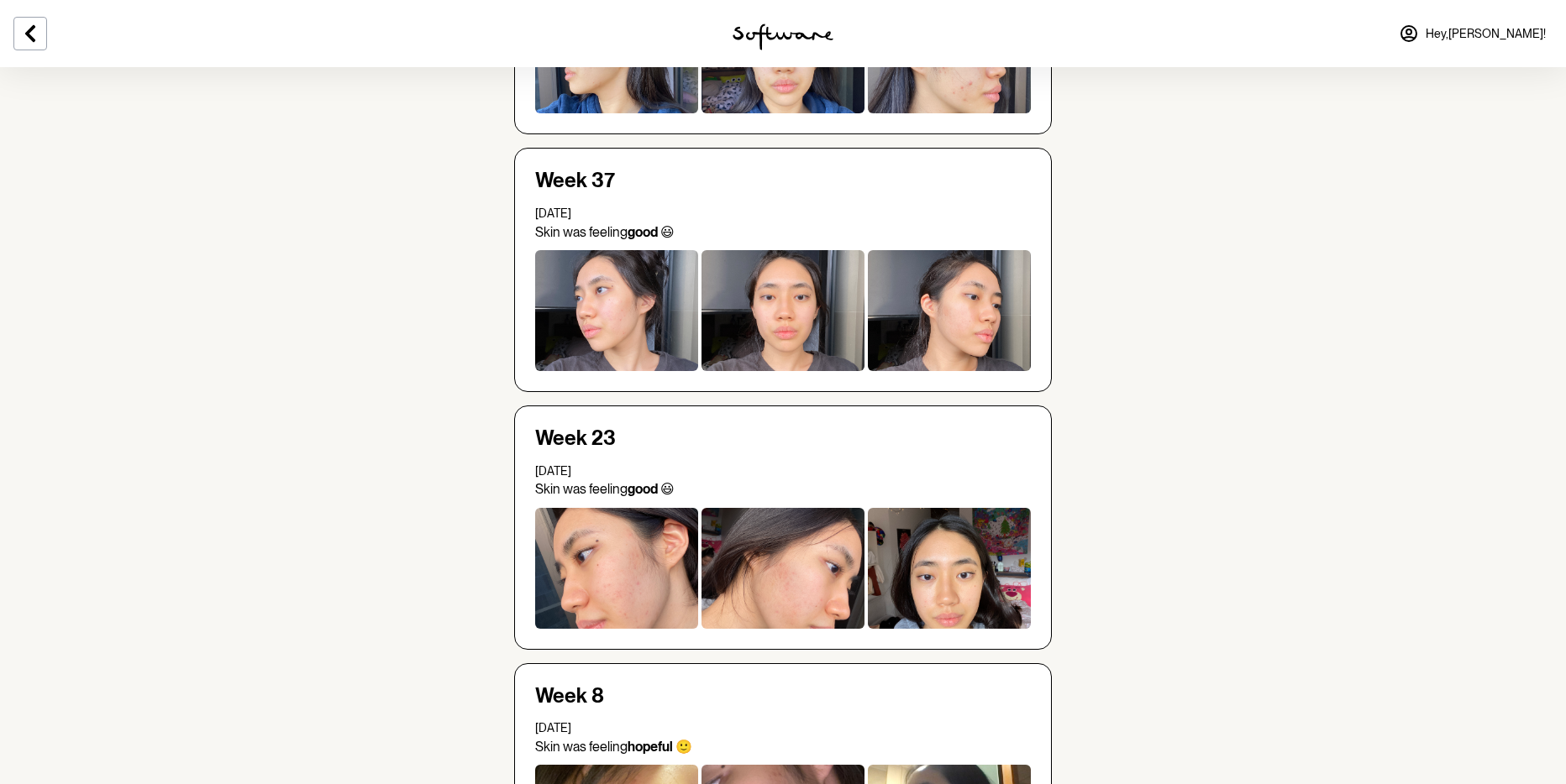
scroll to position [1838, 0]
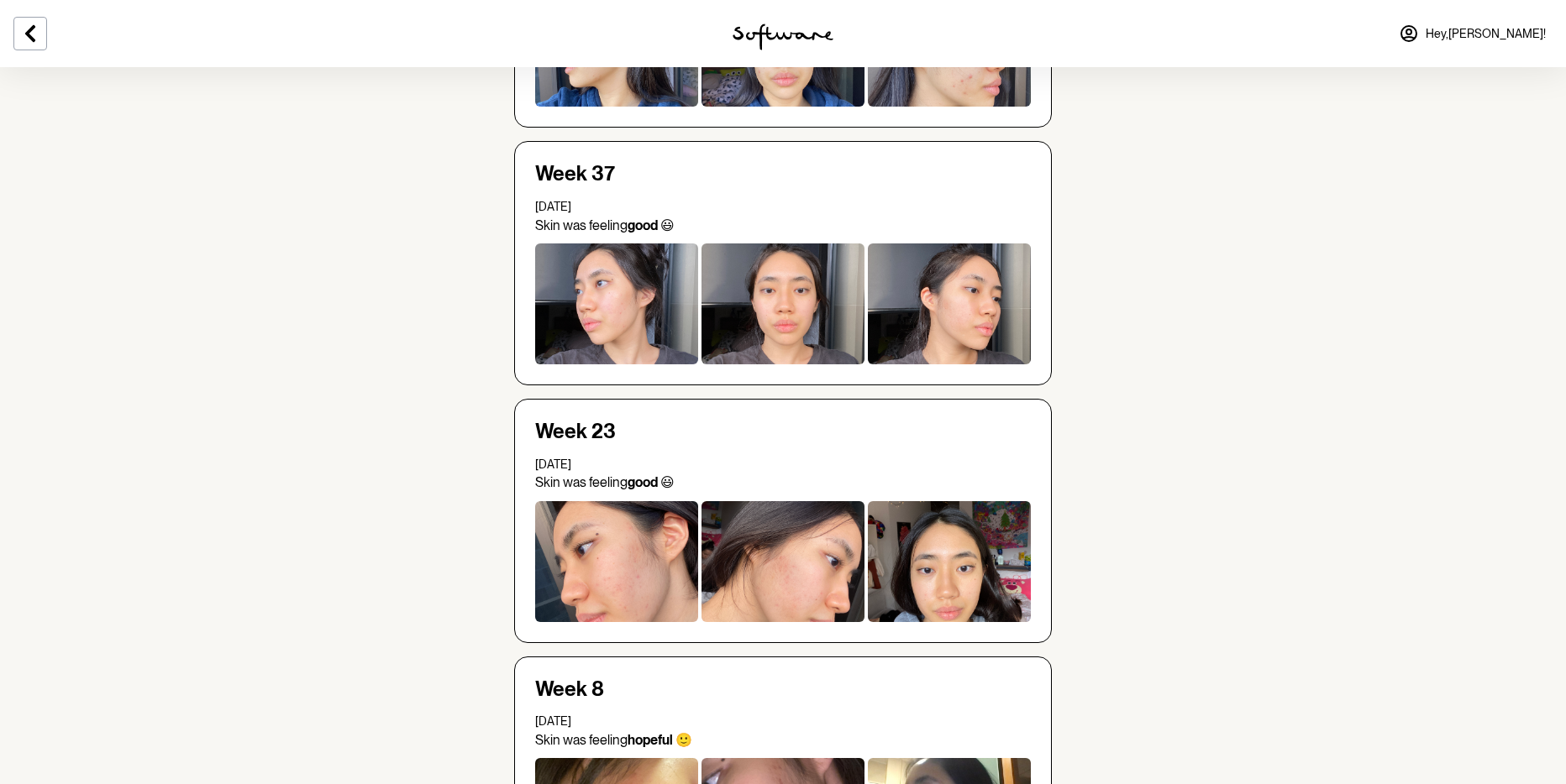
click at [600, 365] on div at bounding box center [616, 304] width 163 height 121
click at [969, 365] on div at bounding box center [949, 304] width 163 height 121
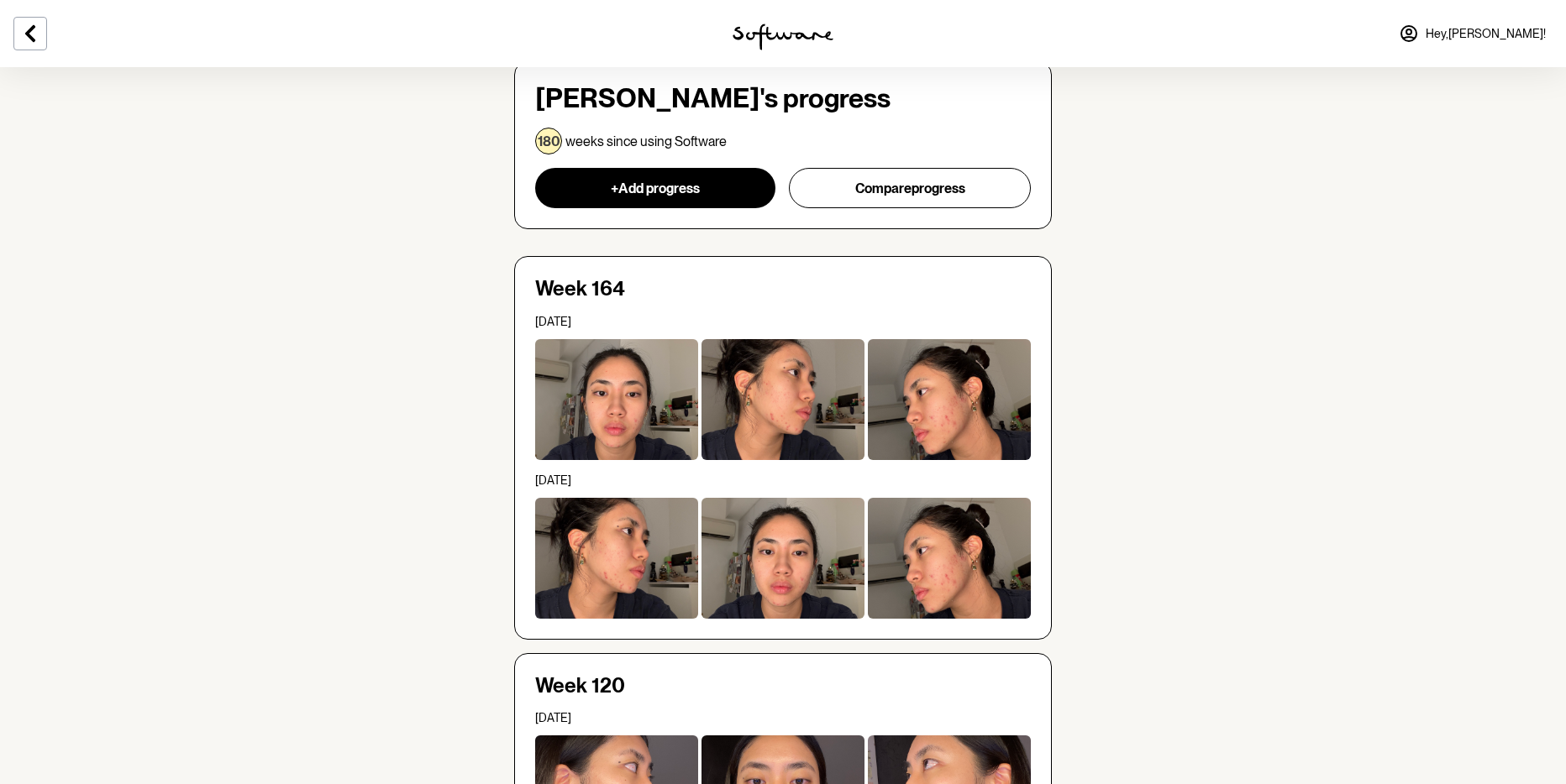
scroll to position [480, 0]
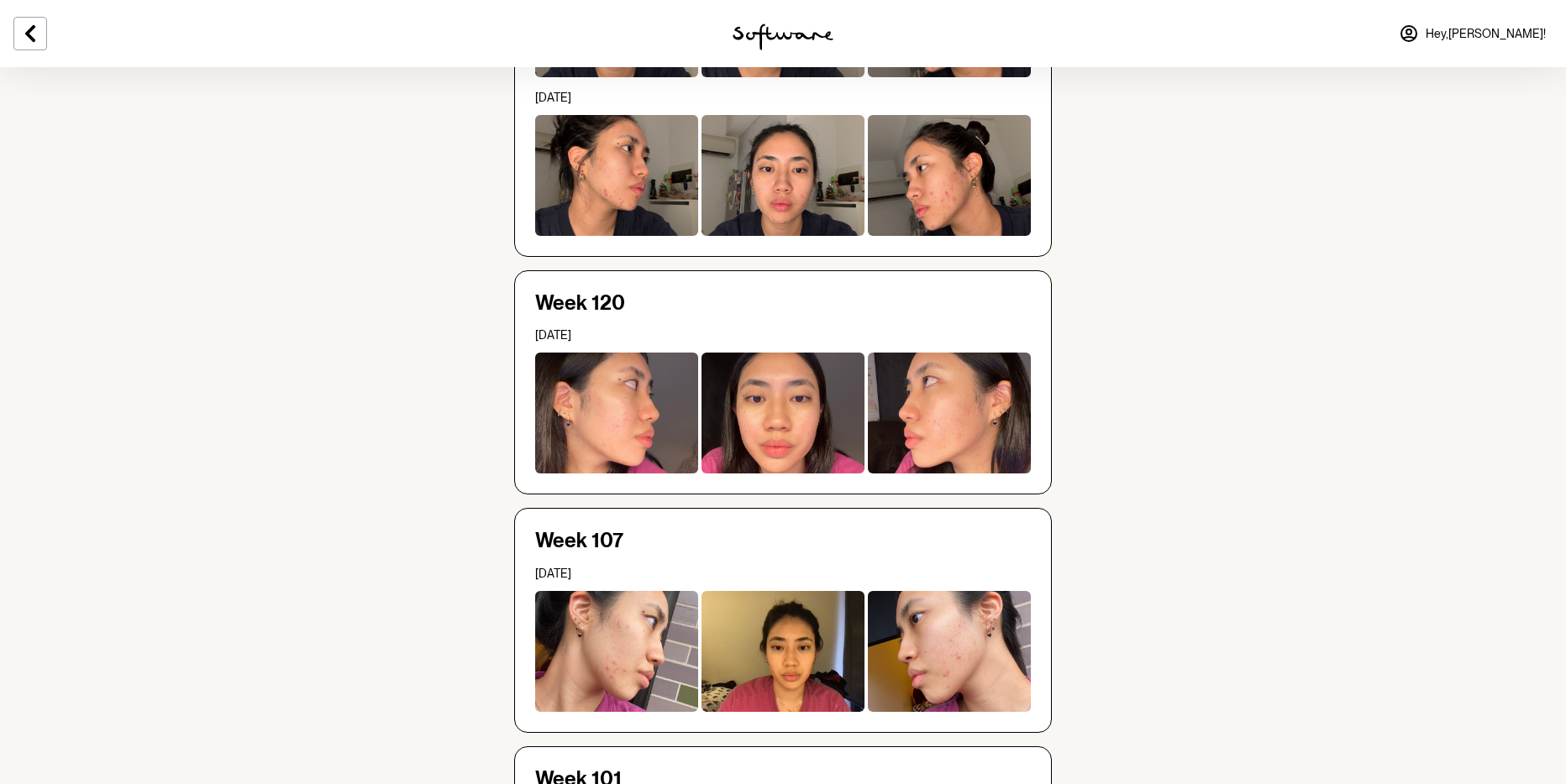
click at [1418, 44] on icon at bounding box center [1409, 33] width 21 height 21
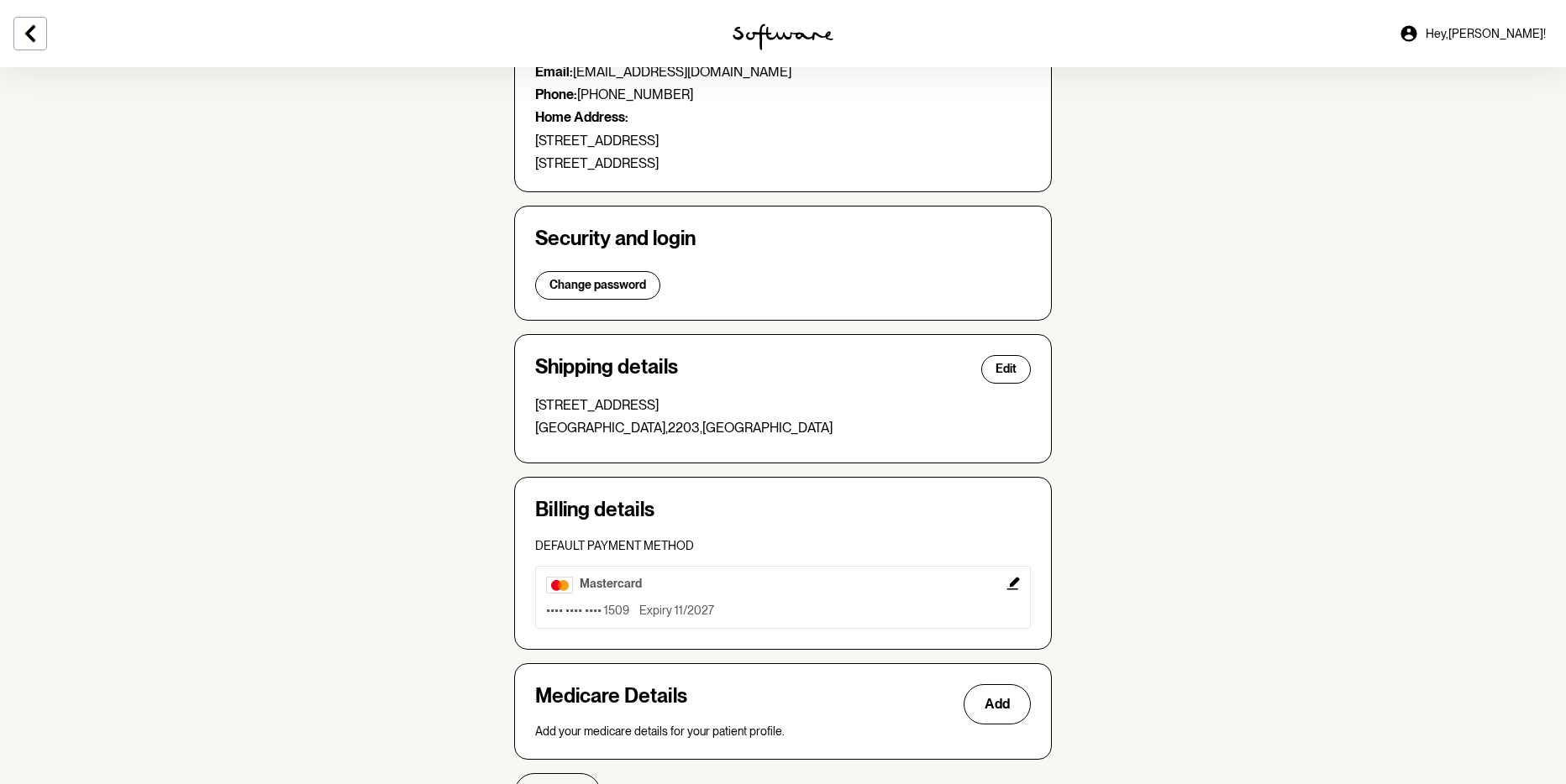
scroll to position [393, 0]
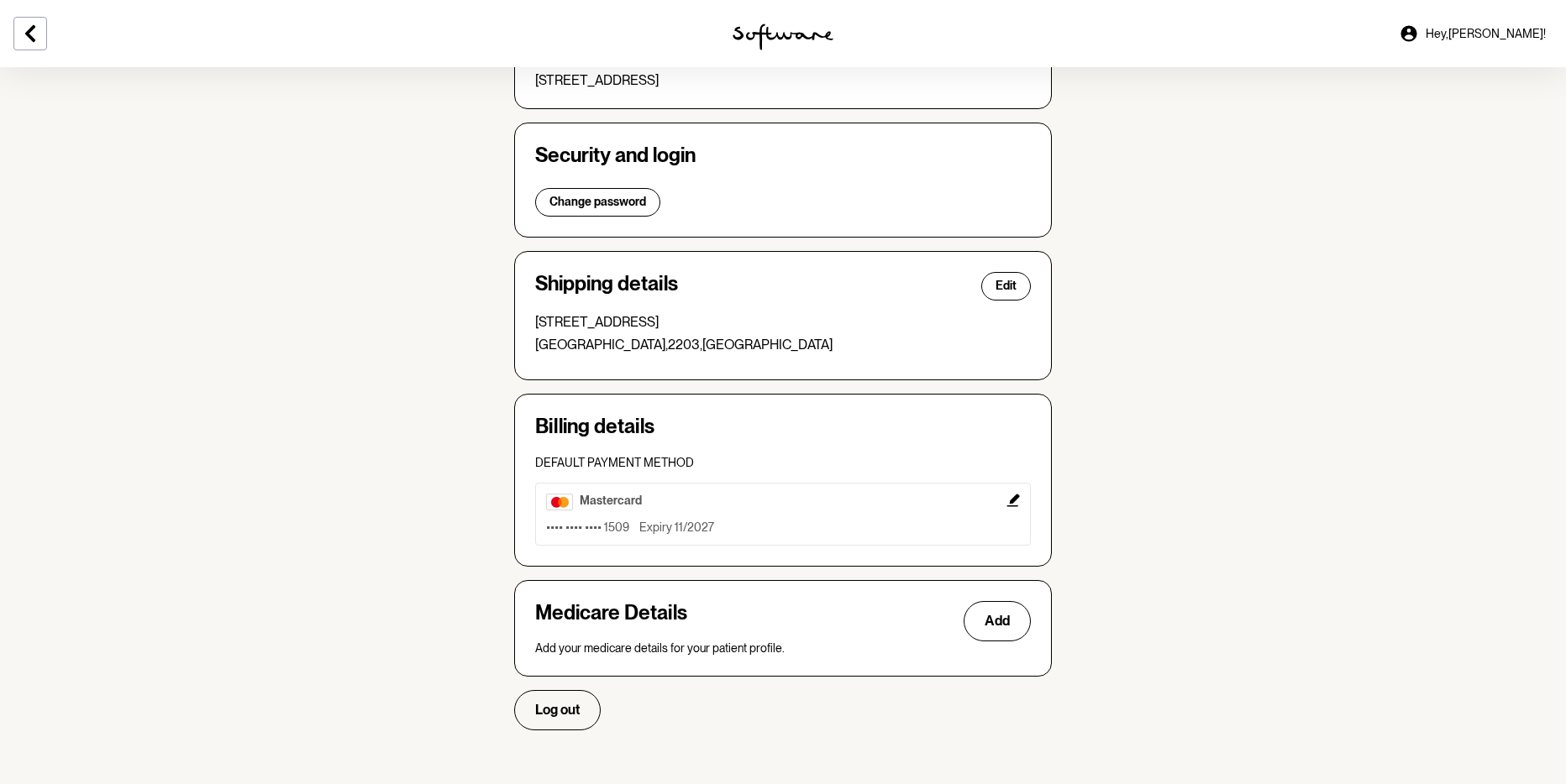
click at [633, 641] on p "Add your medicare details for your patient profile." at bounding box center [783, 648] width 496 height 15
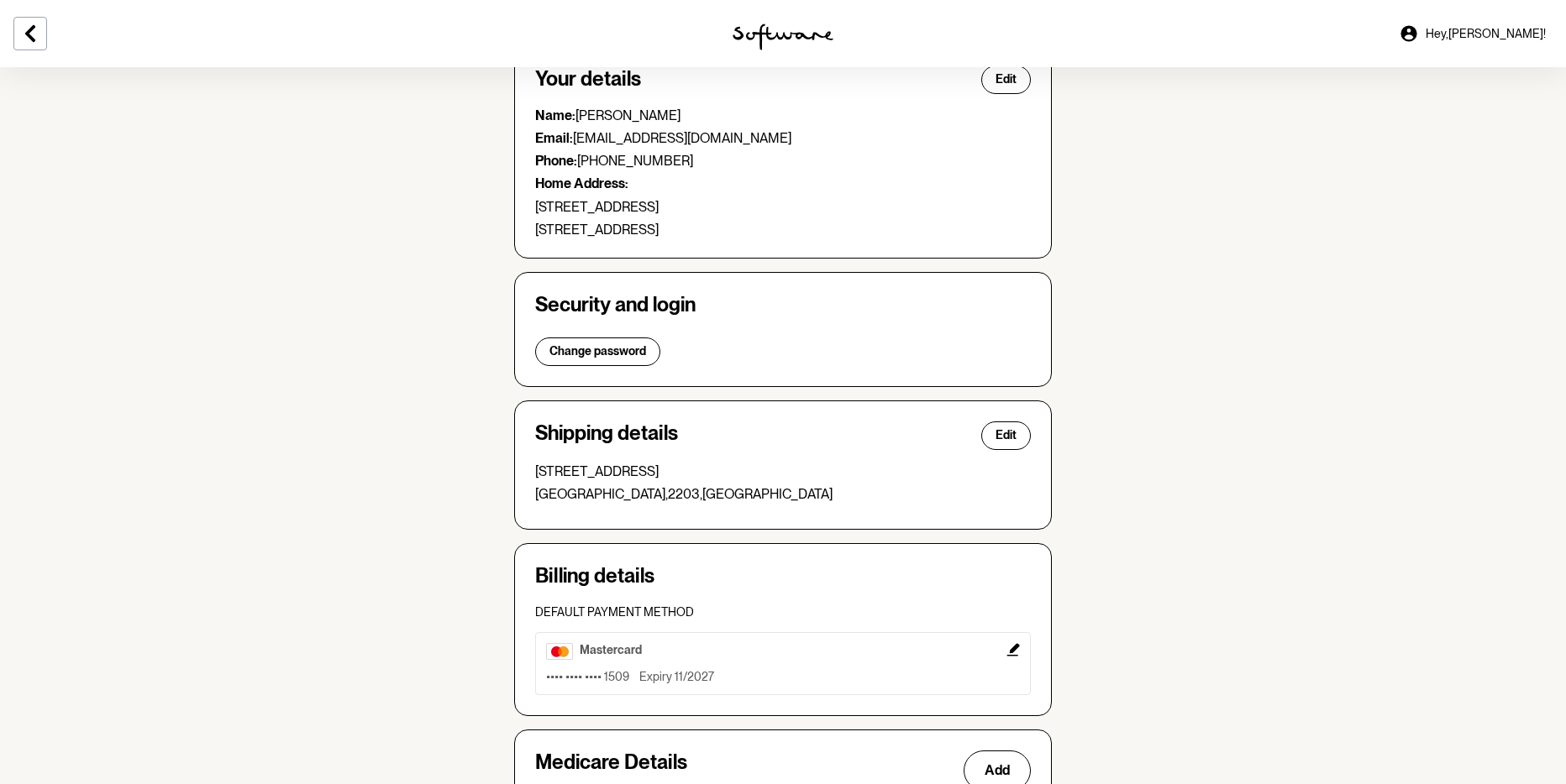
scroll to position [0, 0]
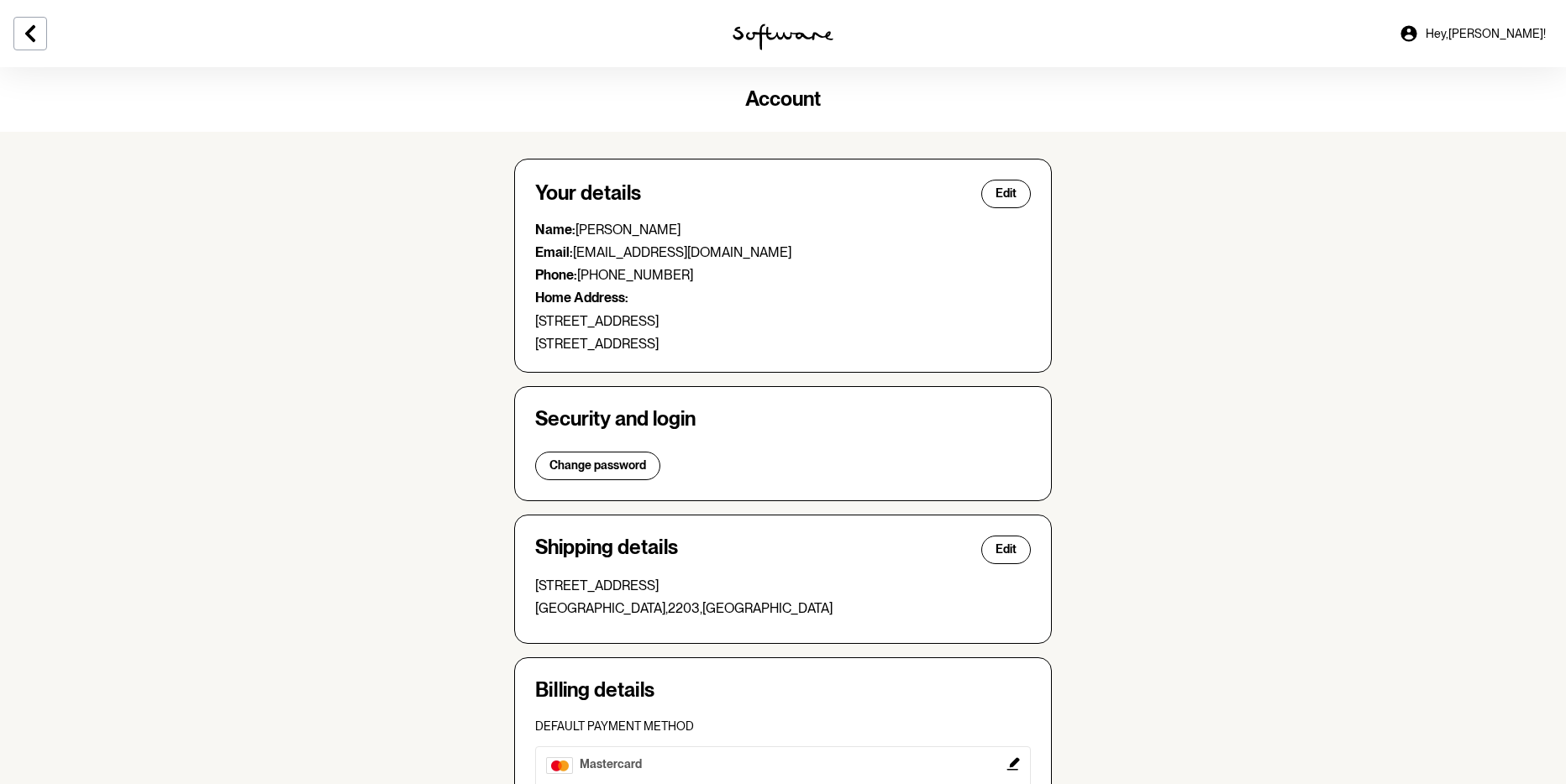
click at [784, 49] on img at bounding box center [783, 36] width 101 height 26
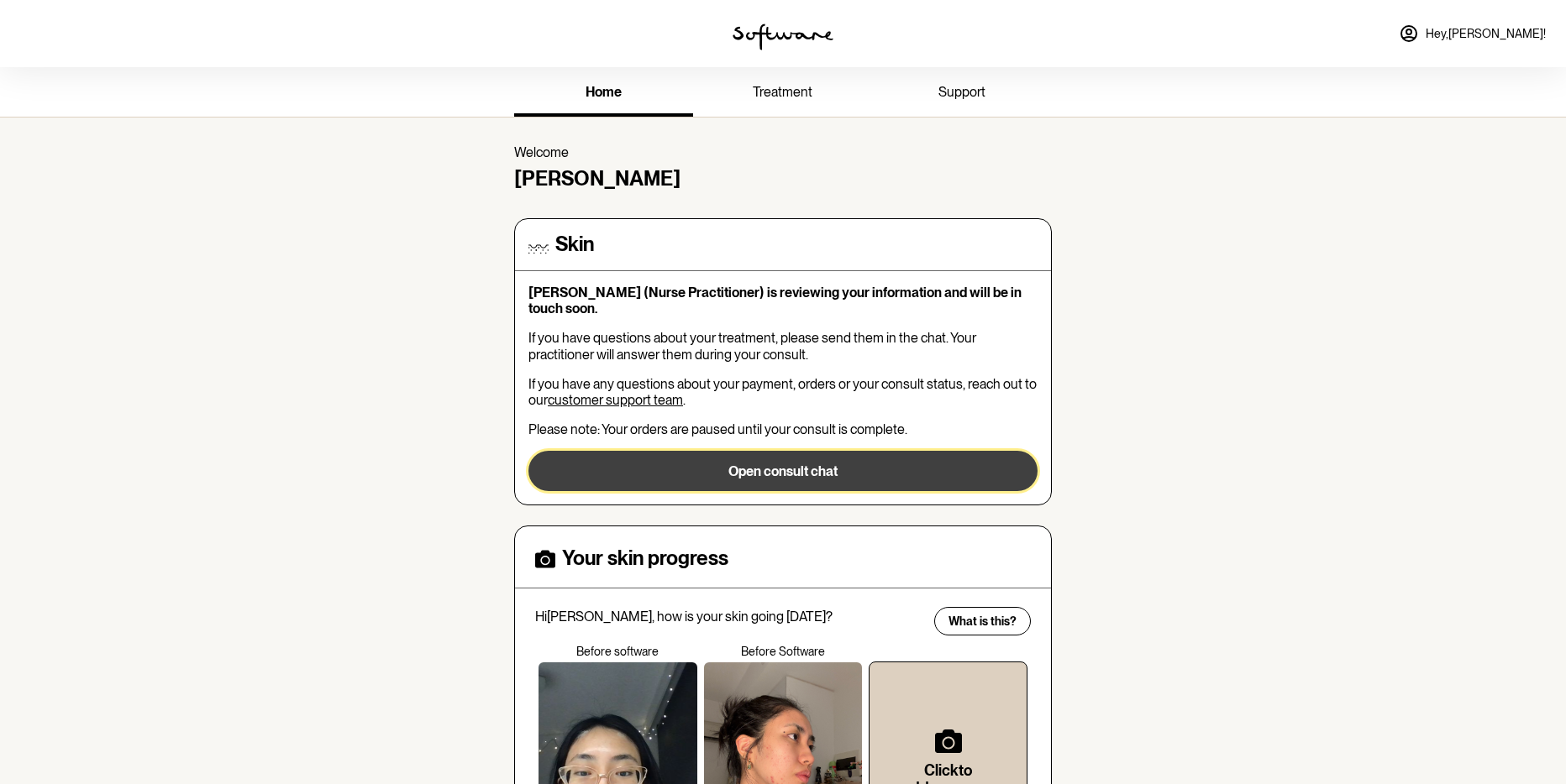
click at [687, 491] on button "Open consult chat" at bounding box center [783, 470] width 509 height 40
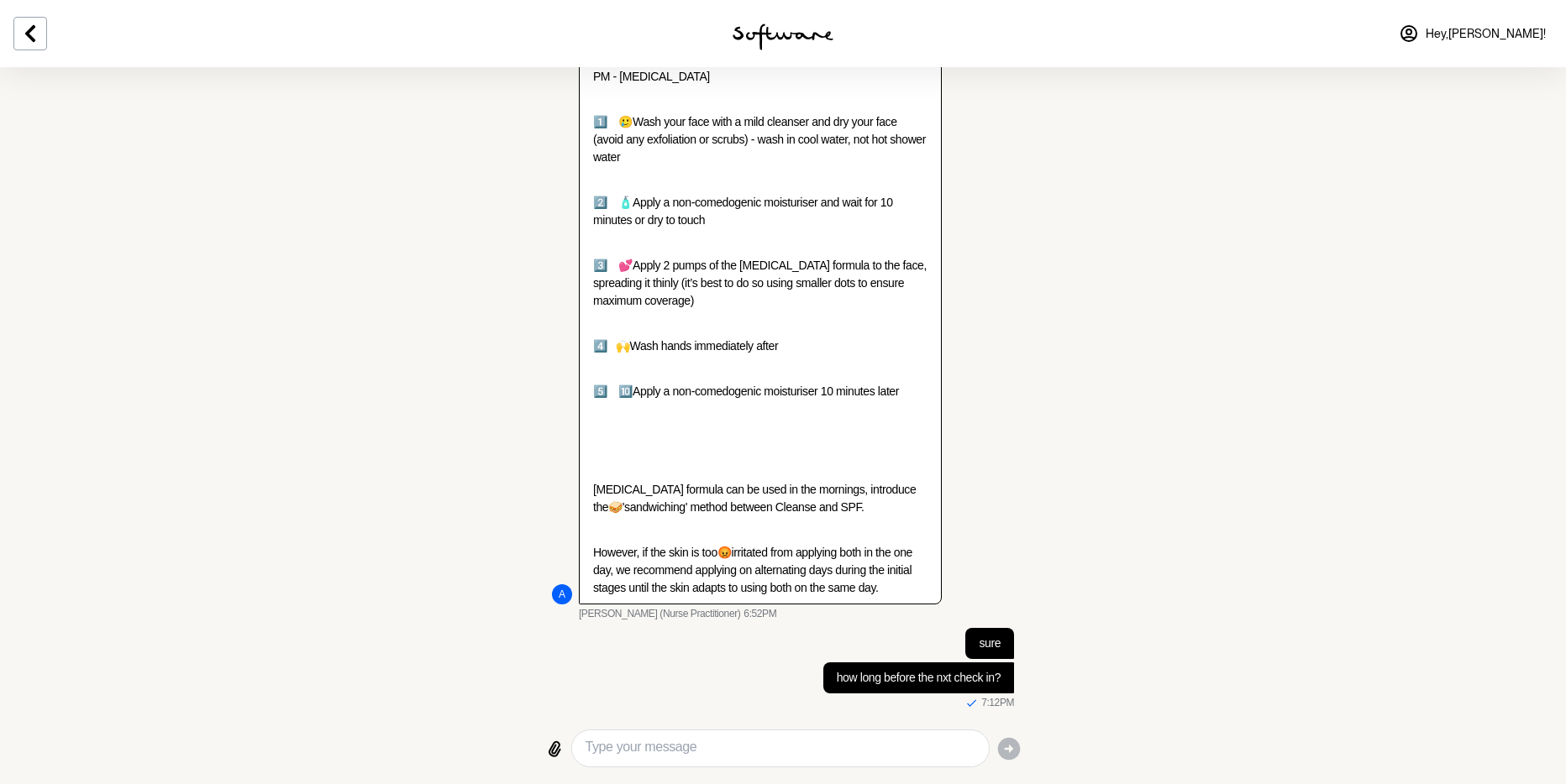
scroll to position [9429, 0]
